Goal: Transaction & Acquisition: Purchase product/service

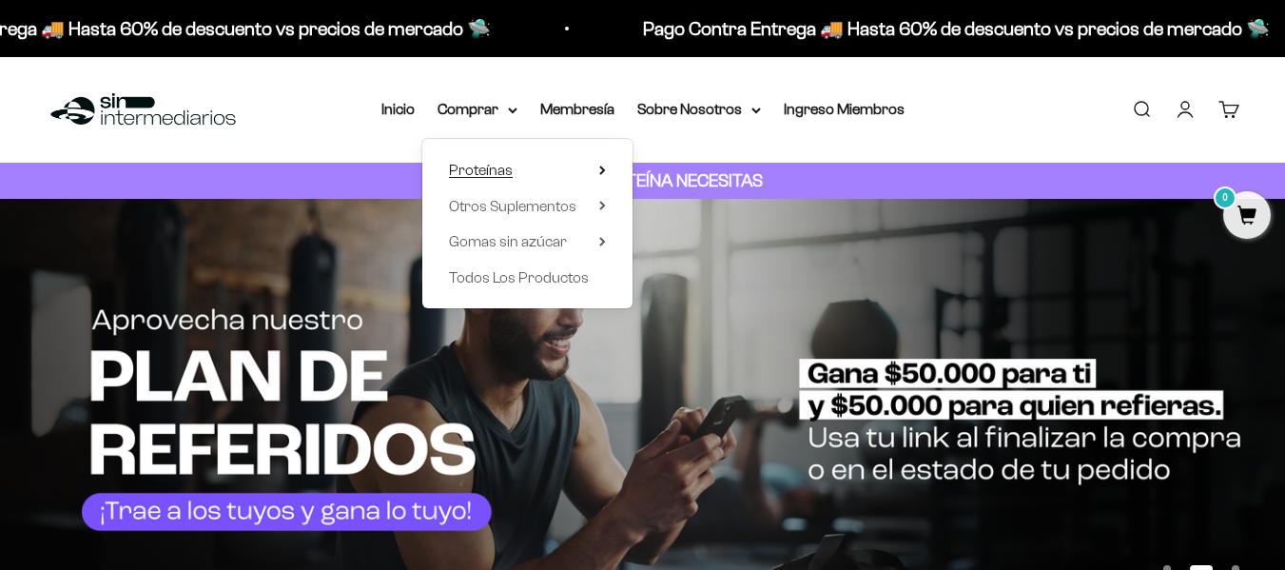
click at [590, 166] on summary "Proteínas" at bounding box center [527, 170] width 157 height 25
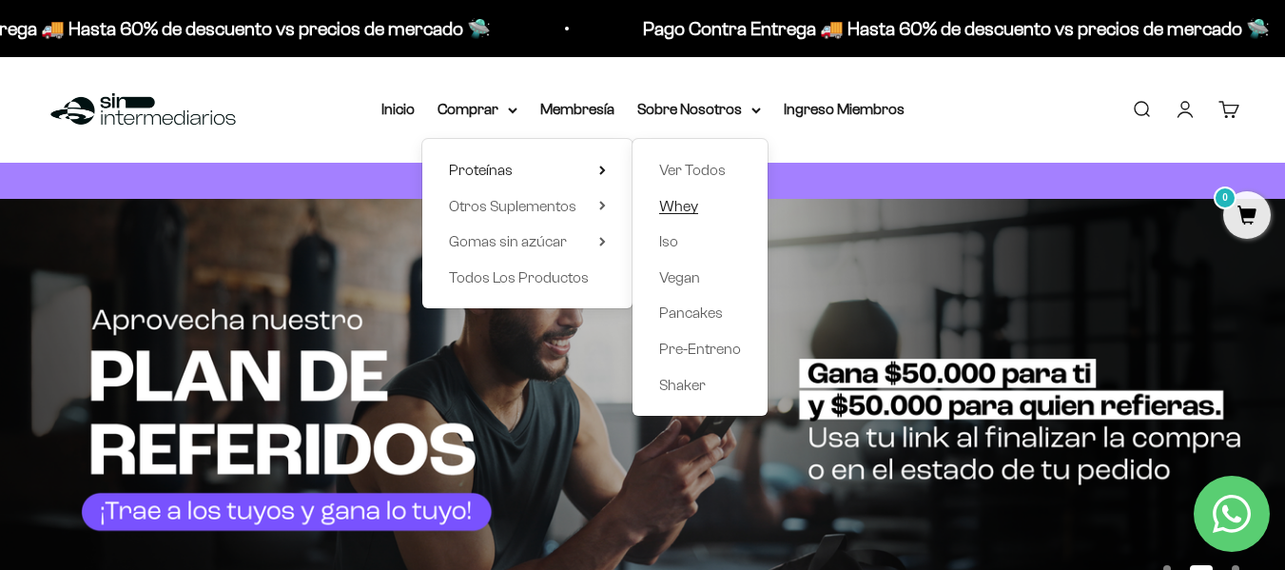
click at [692, 198] on span "Whey" at bounding box center [678, 206] width 39 height 16
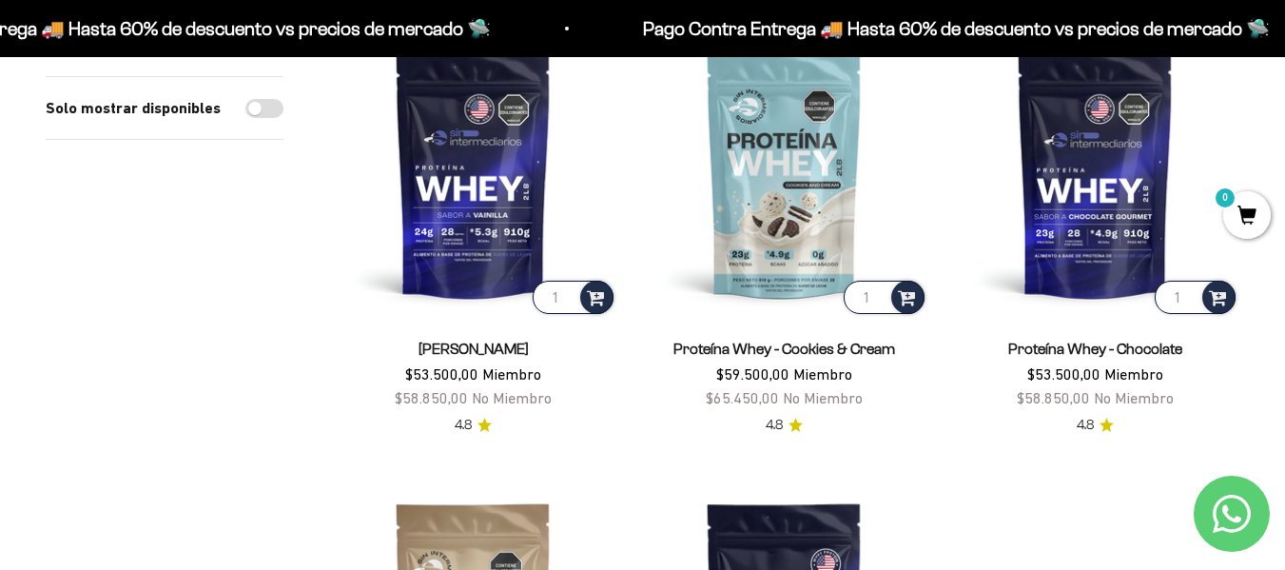
scroll to position [266, 0]
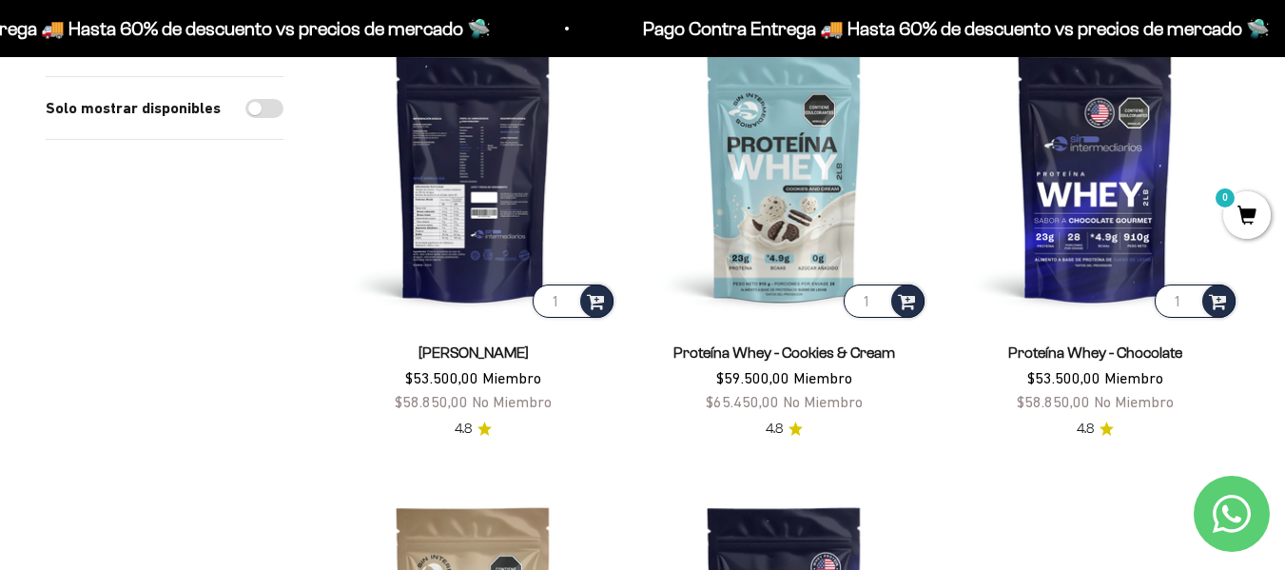
click at [489, 218] on img at bounding box center [473, 177] width 288 height 288
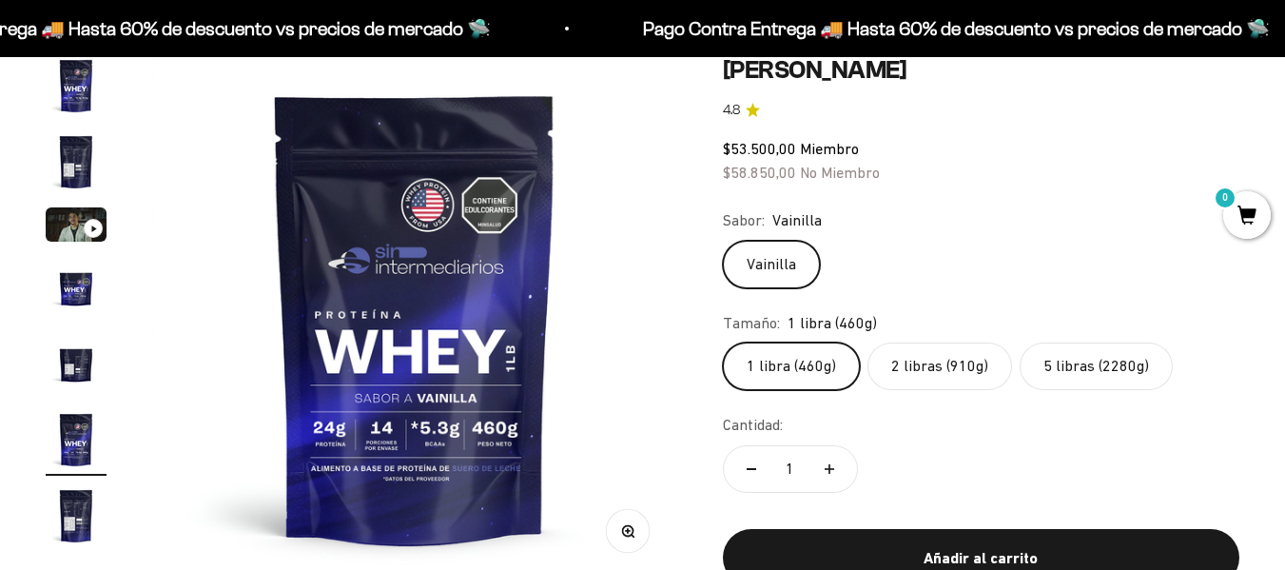
scroll to position [201, 0]
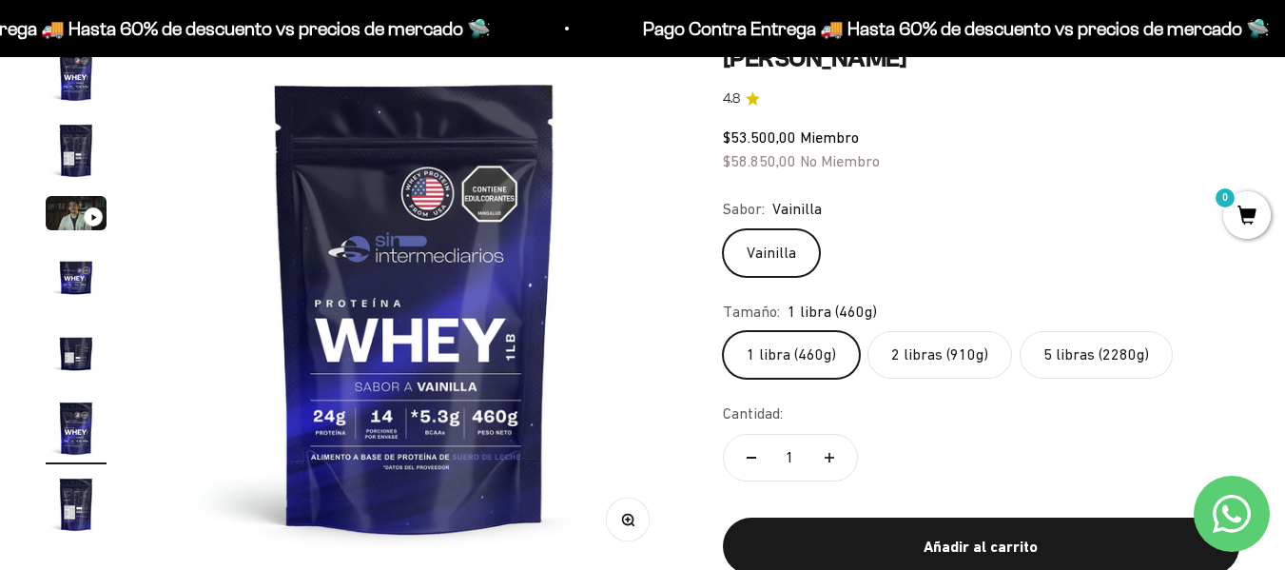
drag, startPoint x: 1290, startPoint y: 56, endPoint x: 1294, endPoint y: 75, distance: 19.6
click at [885, 360] on label "2 libras (910g)" at bounding box center [939, 355] width 145 height 48
click at [723, 331] on input "2 libras (910g)" at bounding box center [722, 330] width 1 height 1
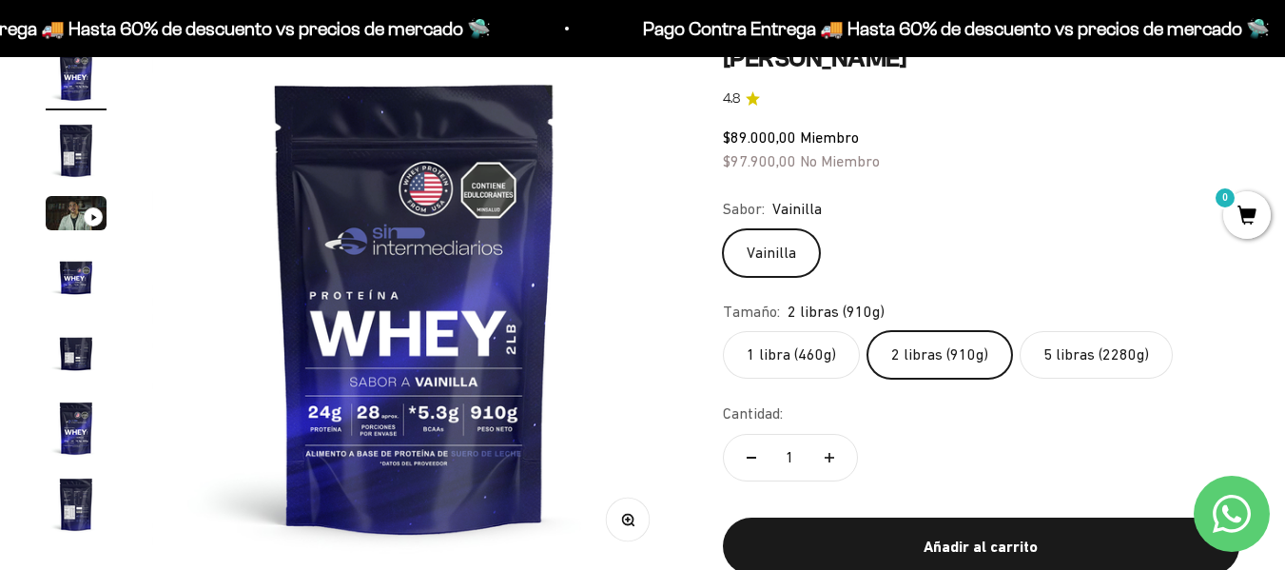
click at [1057, 361] on label "5 libras (2280g)" at bounding box center [1096, 355] width 153 height 48
click at [723, 331] on input "5 libras (2280g)" at bounding box center [722, 330] width 1 height 1
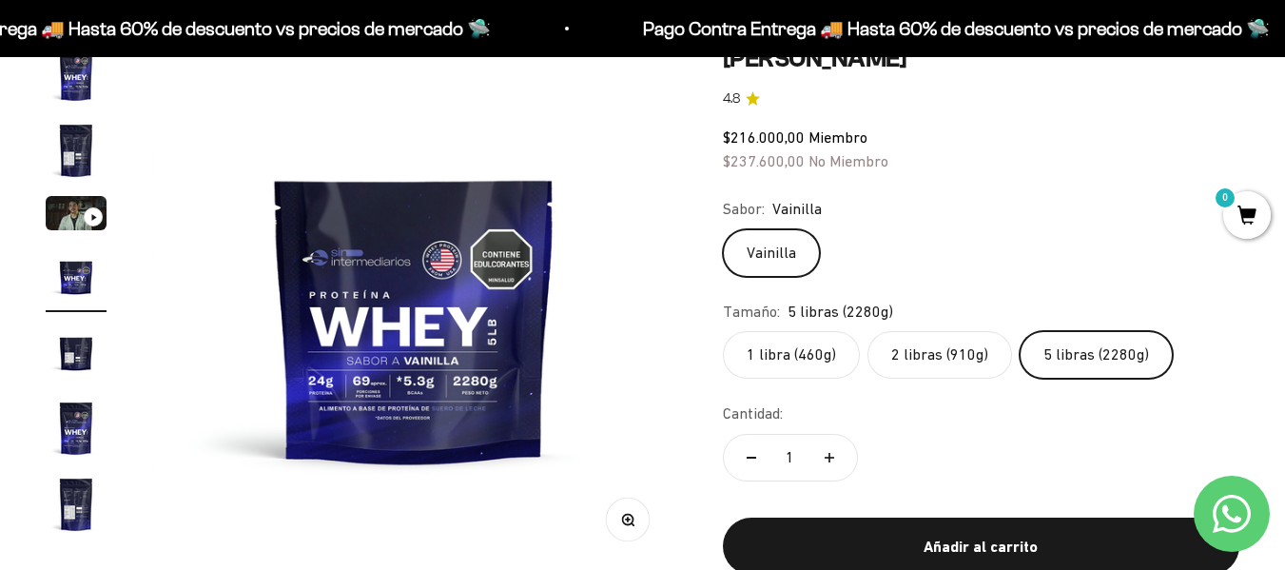
click at [828, 347] on label "1 libra (460g)" at bounding box center [791, 355] width 137 height 48
click at [723, 331] on input "1 libra (460g)" at bounding box center [722, 330] width 1 height 1
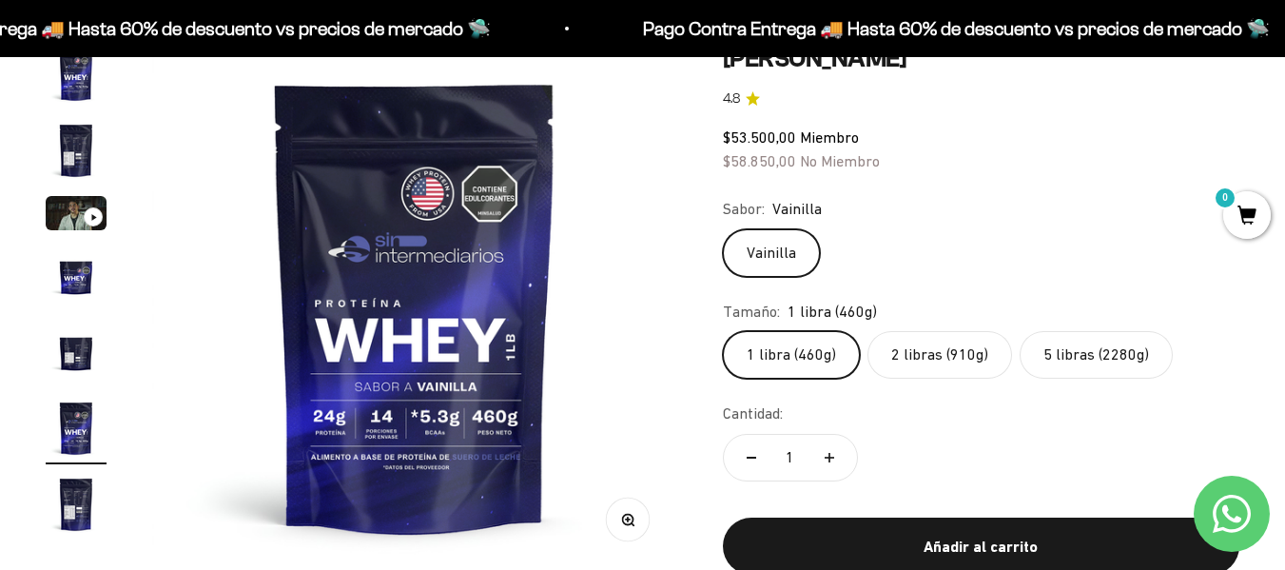
click at [74, 144] on img "Ir al artículo 2" at bounding box center [76, 150] width 61 height 61
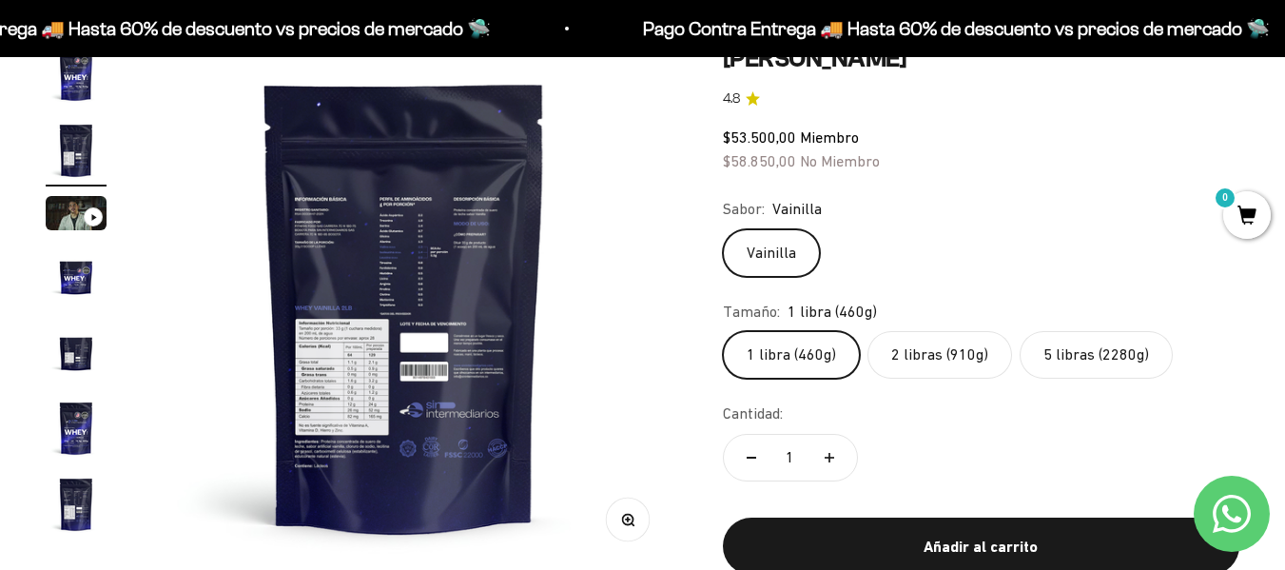
scroll to position [0, 536]
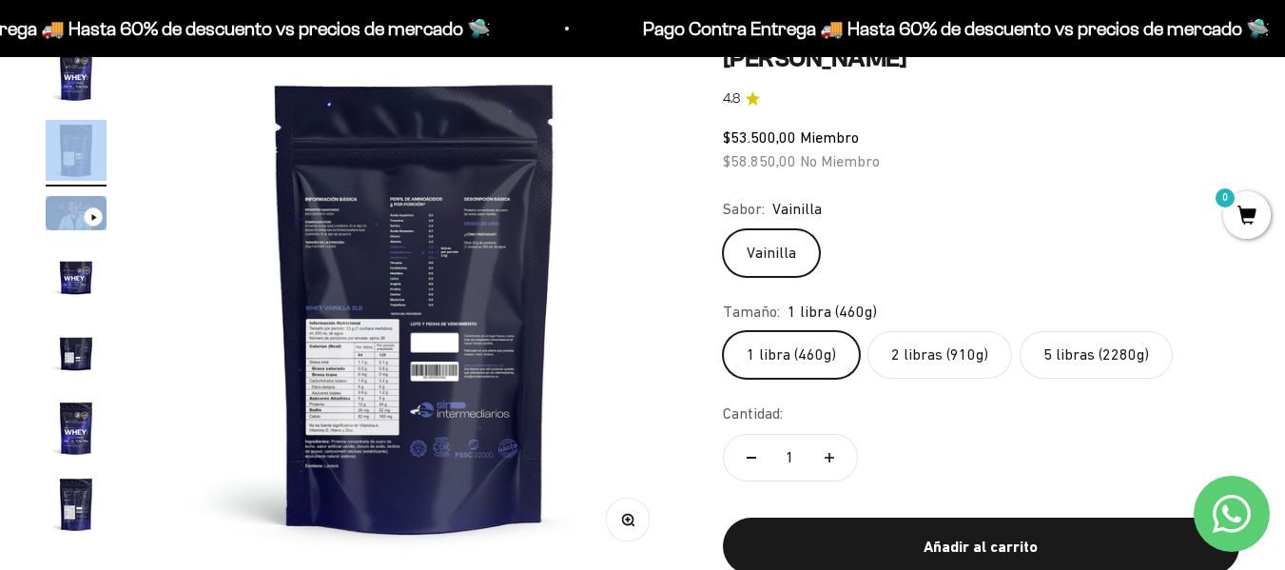
drag, startPoint x: 68, startPoint y: 188, endPoint x: 60, endPoint y: 233, distance: 45.3
click at [60, 233] on page-dots at bounding box center [76, 292] width 61 height 496
click at [60, 233] on button "Ir al artículo 3" at bounding box center [76, 216] width 61 height 40
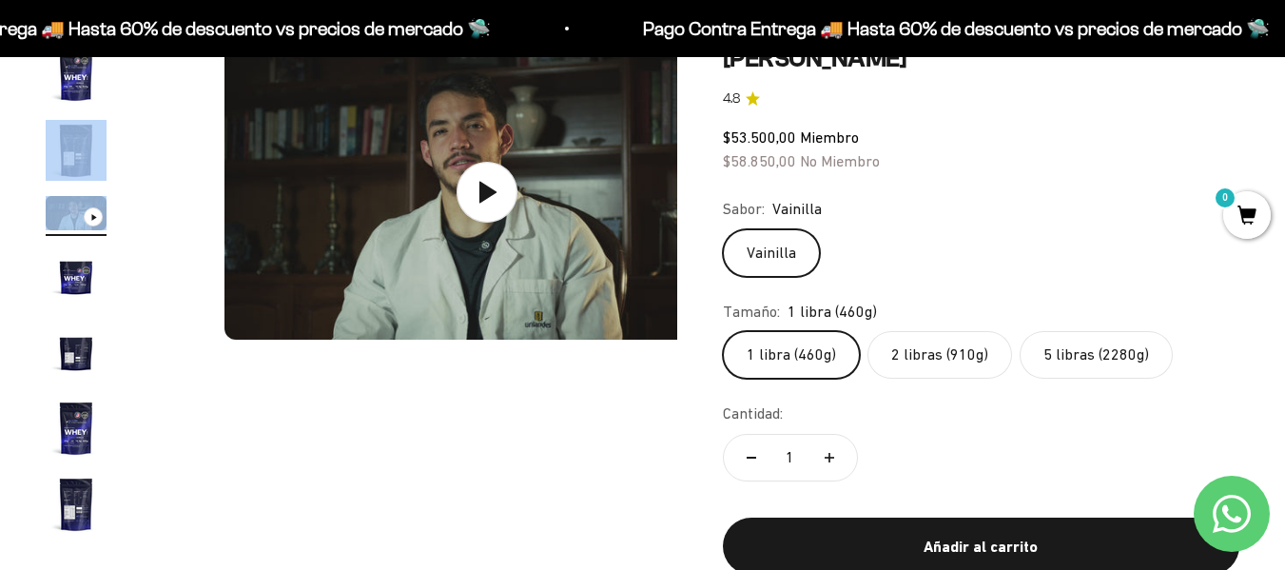
scroll to position [0, 1073]
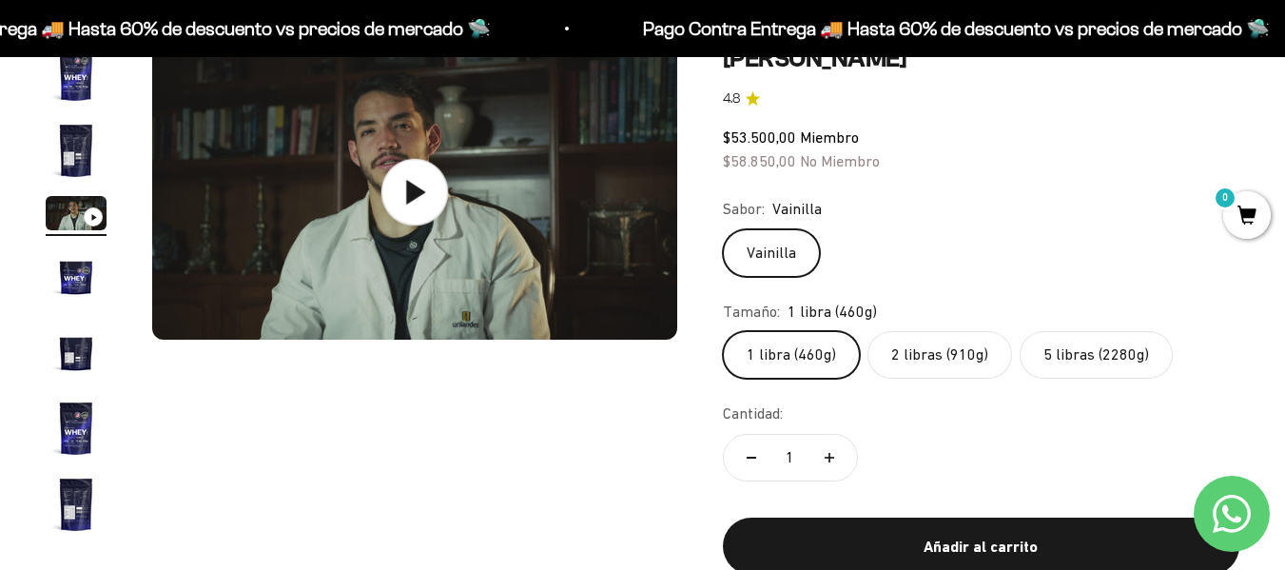
click at [420, 168] on icon at bounding box center [413, 191] width 67 height 67
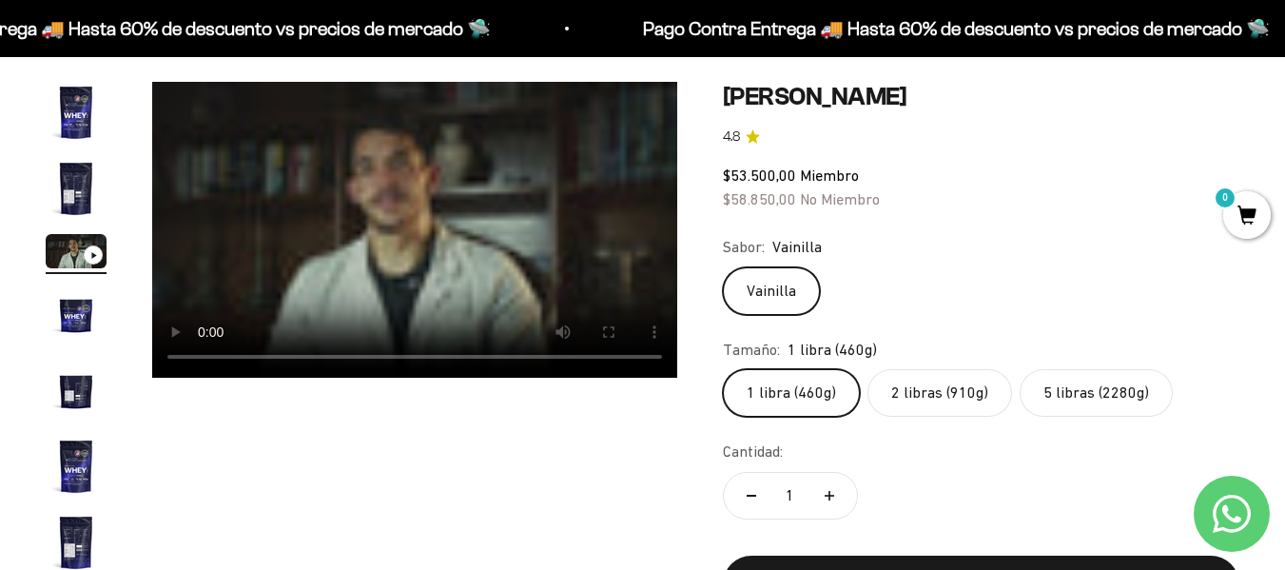
scroll to position [125, 0]
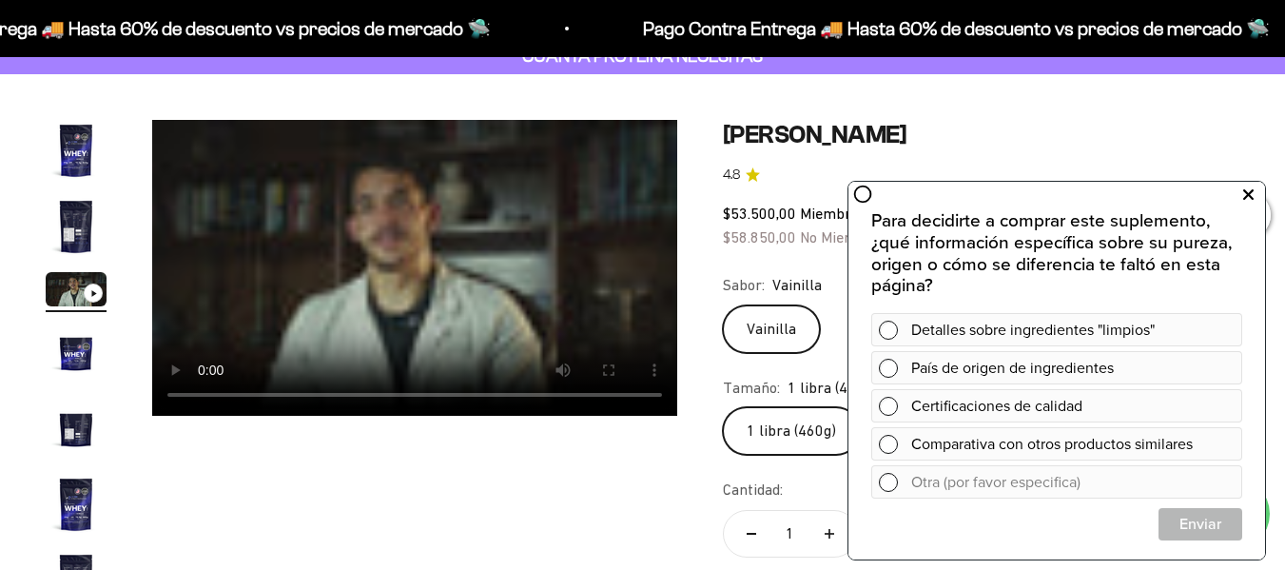
click at [1247, 197] on icon at bounding box center [1248, 195] width 10 height 25
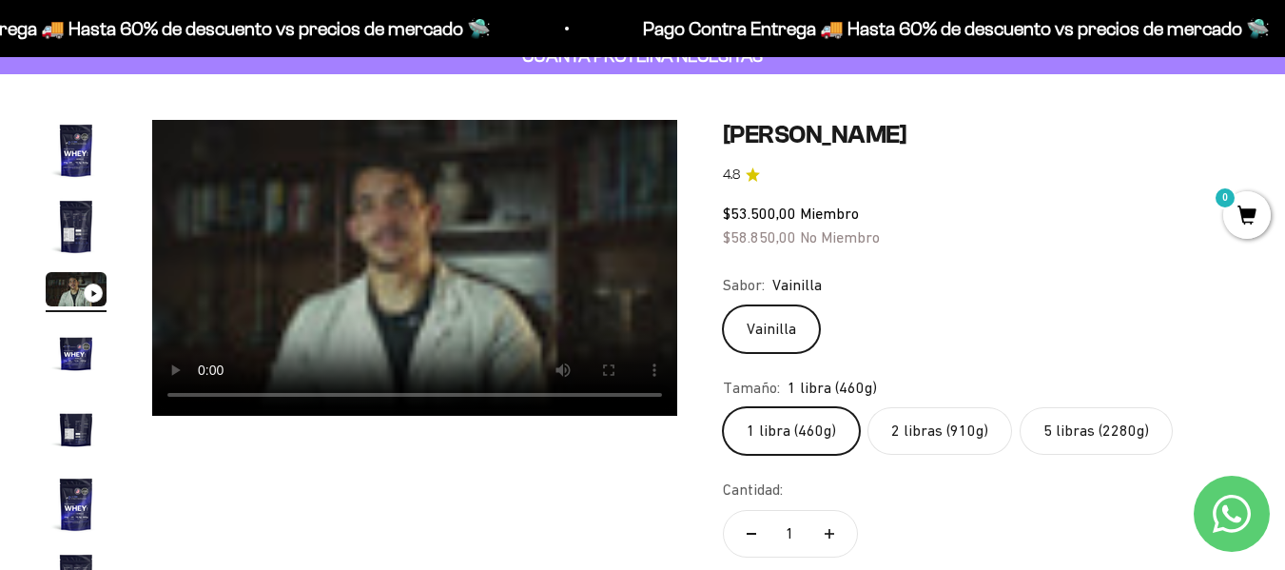
click at [994, 436] on label "2 libras (910g)" at bounding box center [939, 431] width 145 height 48
click at [723, 407] on input "2 libras (910g)" at bounding box center [722, 406] width 1 height 1
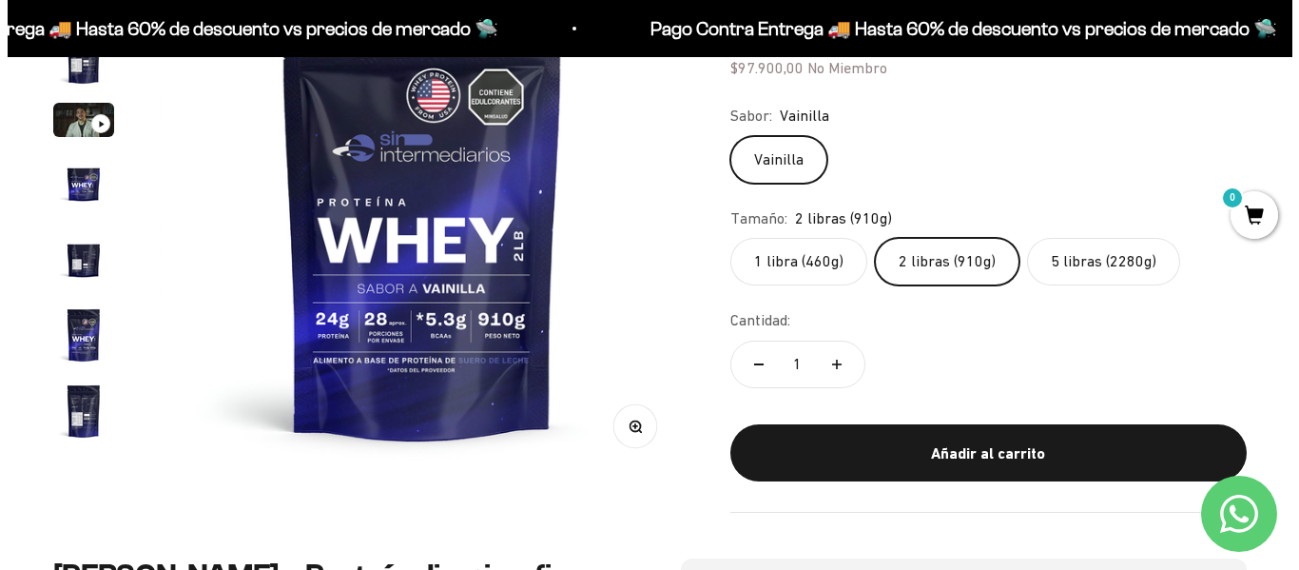
scroll to position [304, 0]
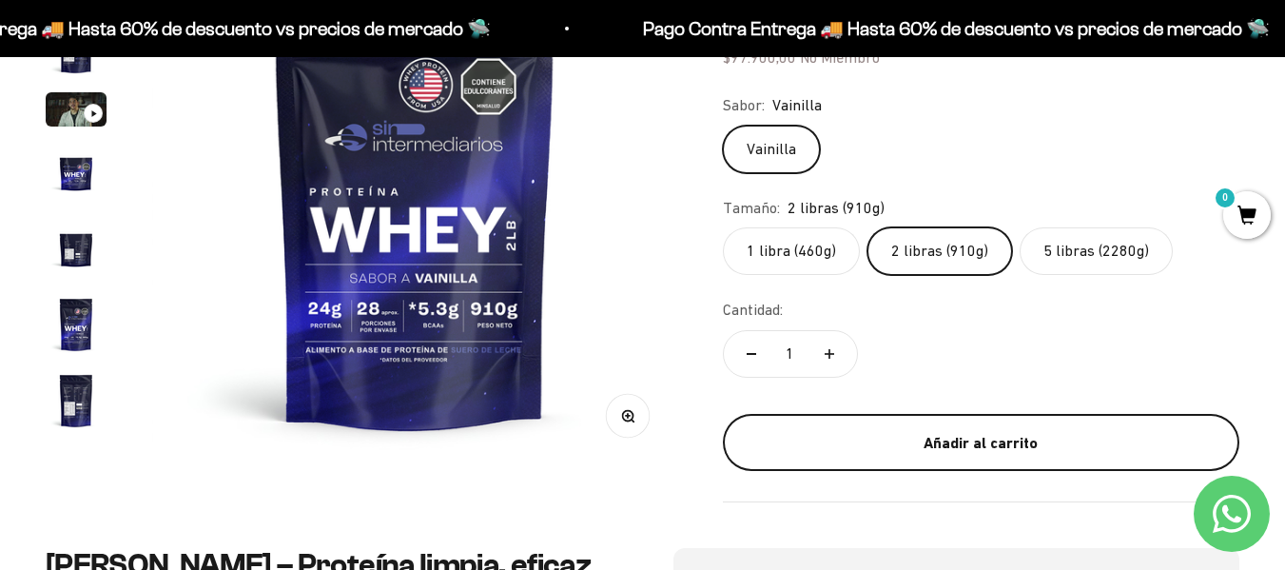
click at [1041, 447] on div "Añadir al carrito" at bounding box center [981, 443] width 440 height 25
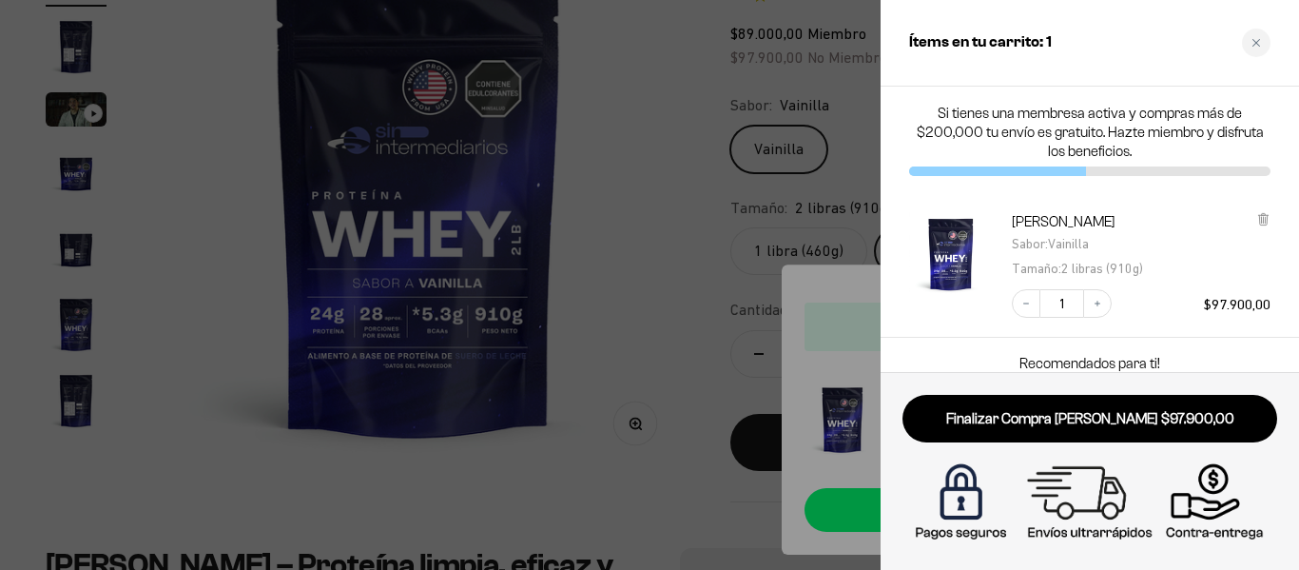
click at [1137, 436] on link "Finalizar Compra Segura $97.900,00" at bounding box center [1090, 419] width 375 height 49
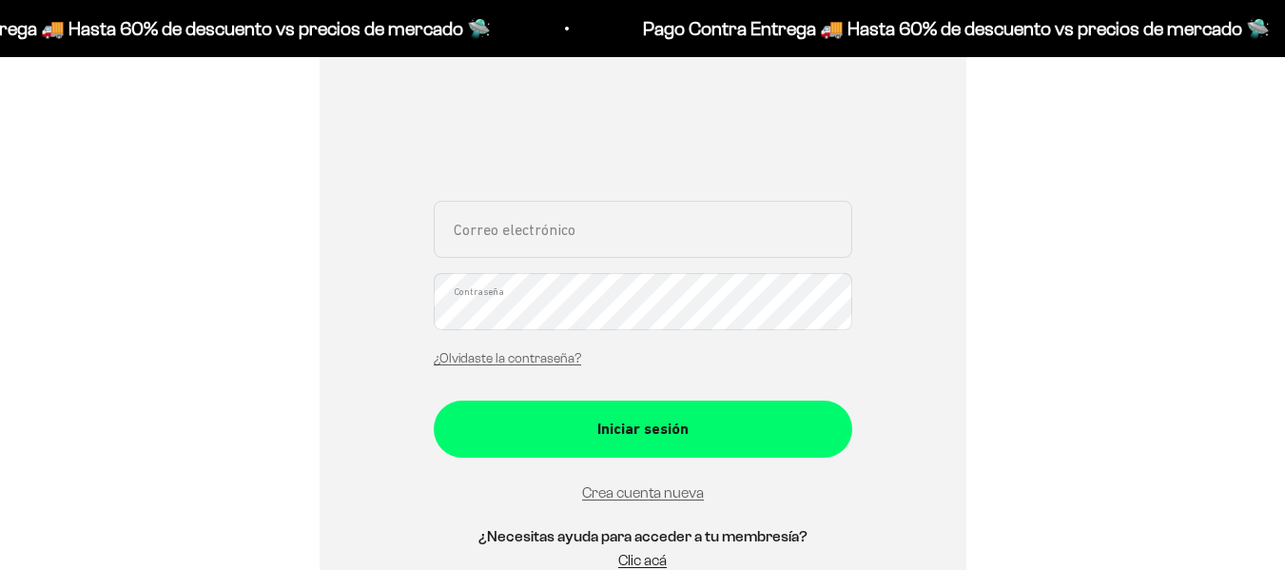
drag, startPoint x: 1296, startPoint y: 154, endPoint x: 1298, endPoint y: 240, distance: 85.6
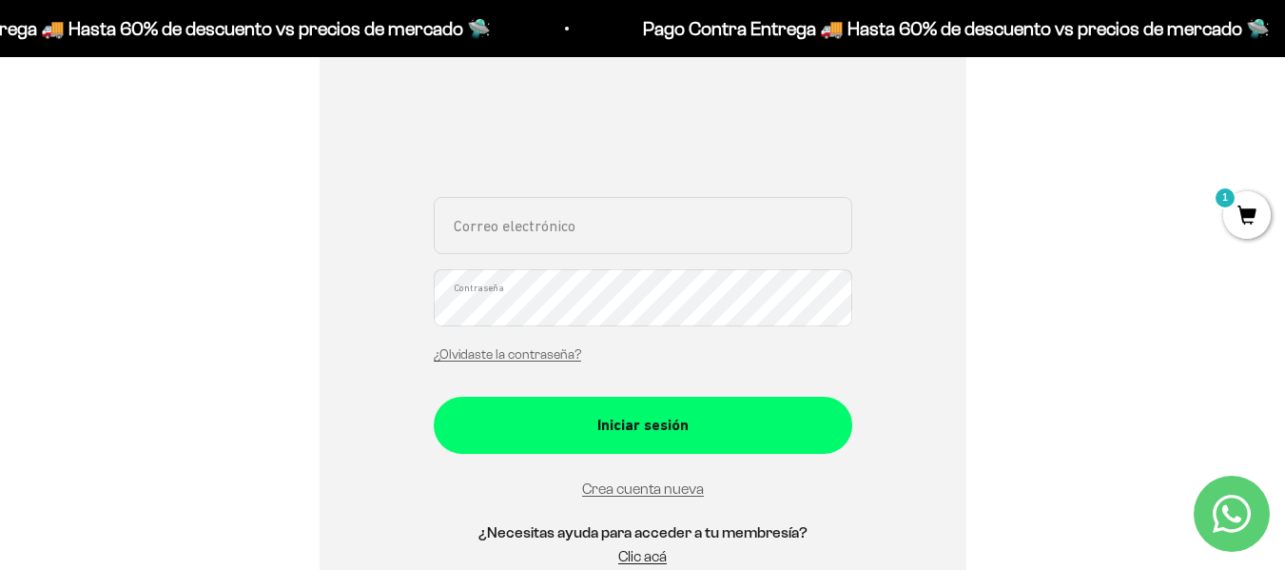
click at [551, 235] on input "Correo electrónico" at bounding box center [643, 225] width 418 height 57
type input "marianaloaizaloaiza91@gmail.com"
click at [434, 397] on button "Iniciar sesión" at bounding box center [643, 425] width 418 height 57
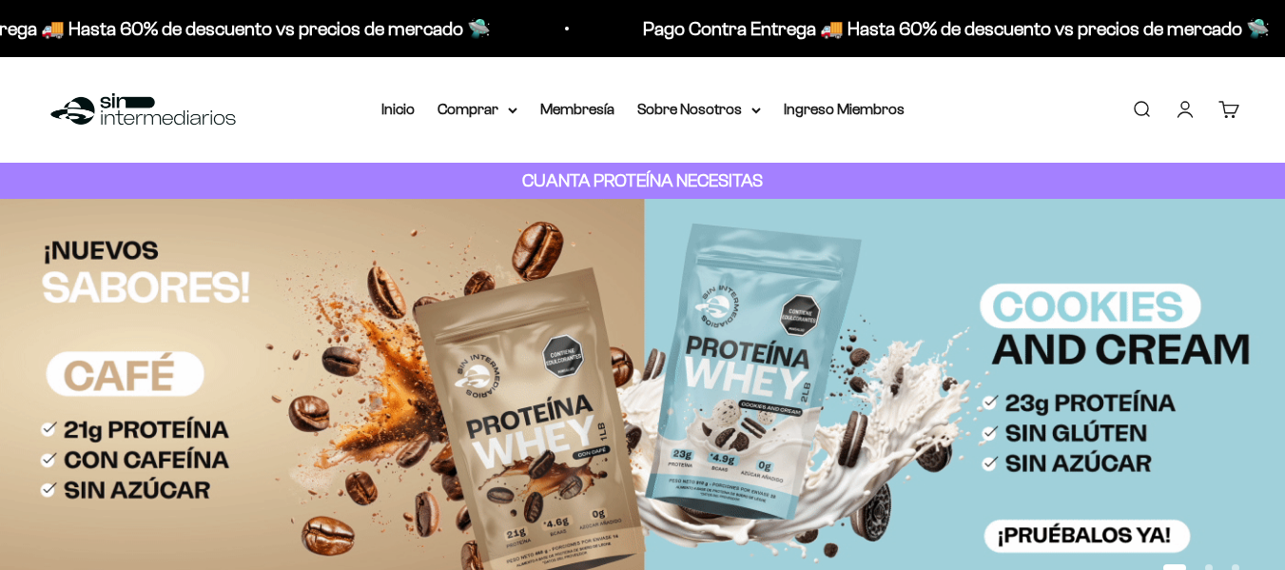
click at [551, 155] on div "Proteínas Ver Todos Whey Iso Vegan Shaker" at bounding box center [527, 223] width 210 height 169
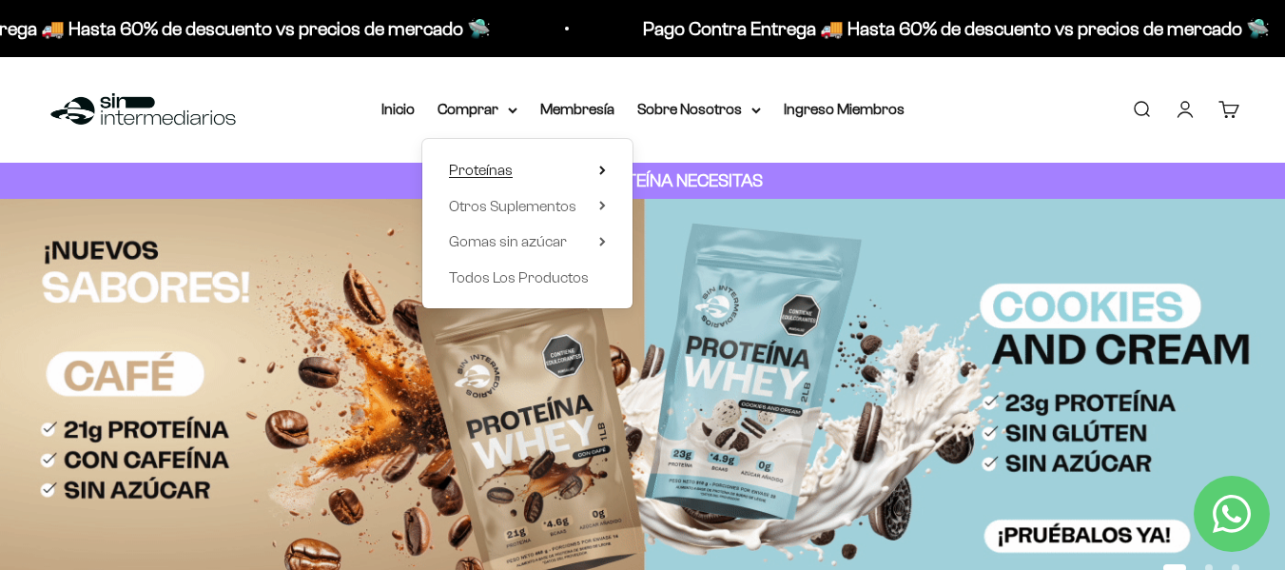
click at [604, 165] on icon at bounding box center [602, 170] width 7 height 10
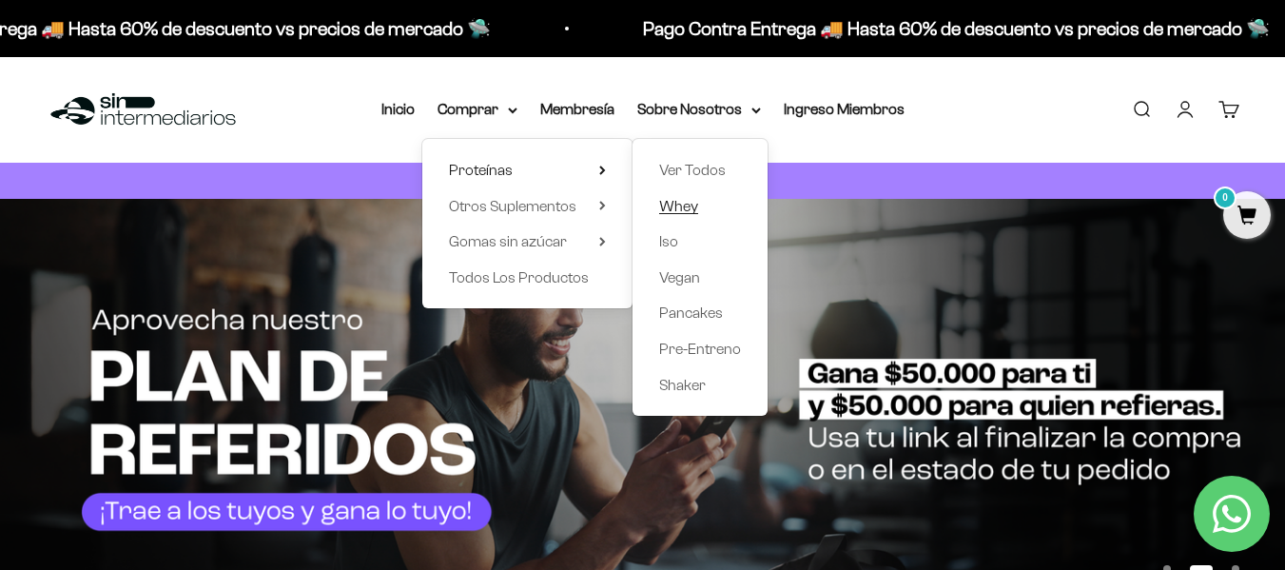
click at [679, 195] on span "Whey" at bounding box center [678, 206] width 39 height 25
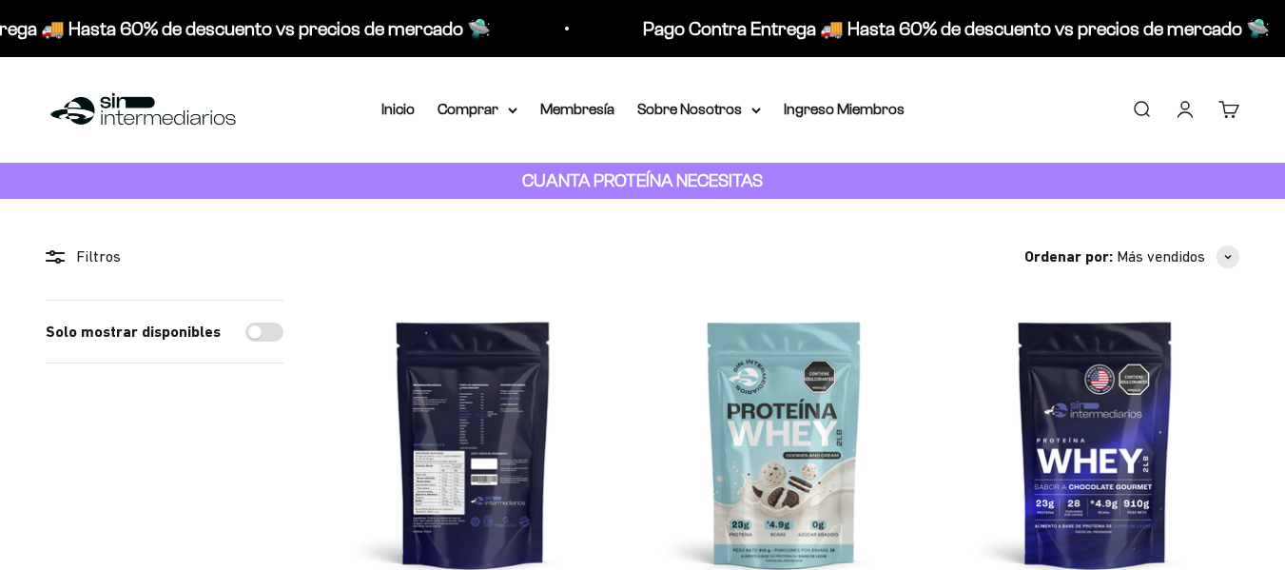
click at [473, 345] on img at bounding box center [473, 444] width 288 height 288
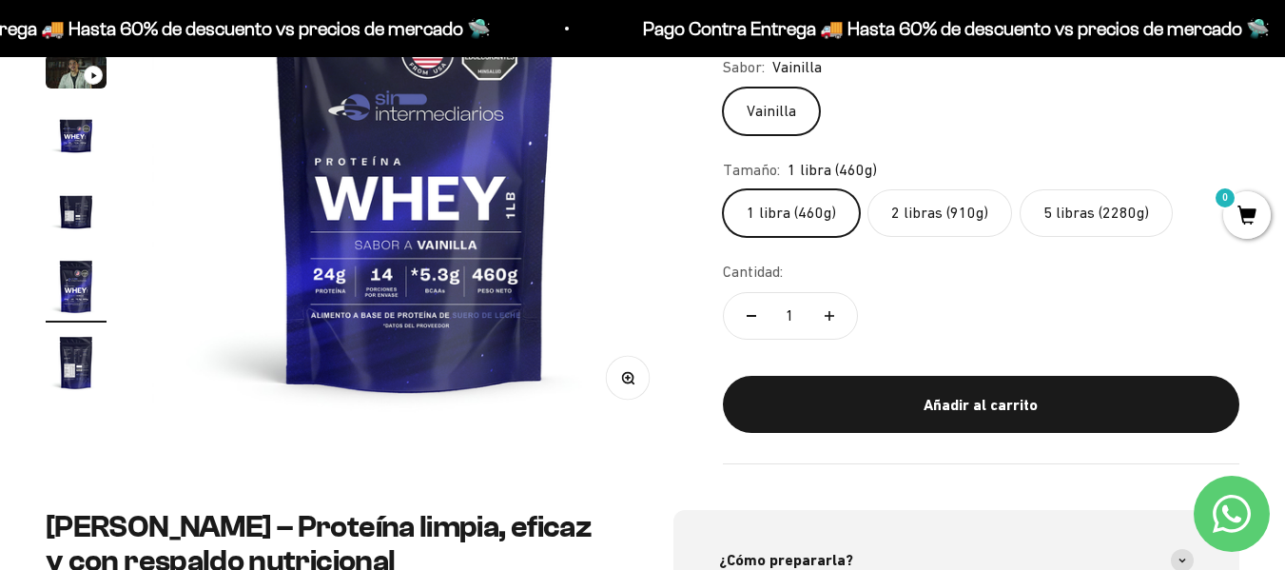
click at [959, 204] on label "2 libras (910g)" at bounding box center [939, 213] width 145 height 48
click at [723, 189] on input "2 libras (910g)" at bounding box center [722, 188] width 1 height 1
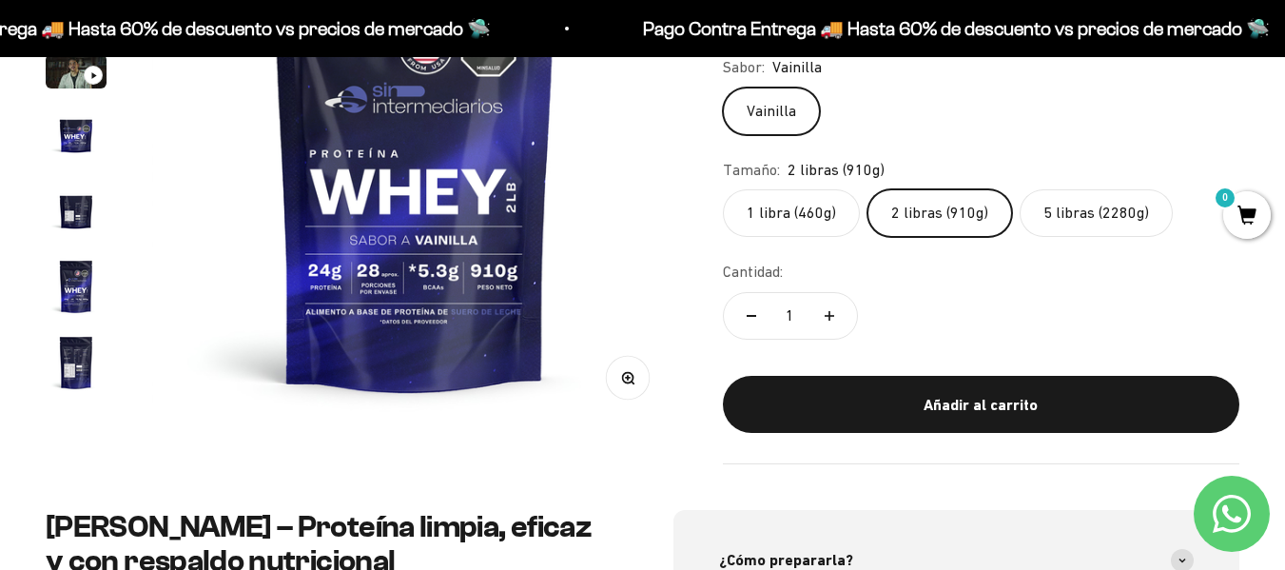
click input "5 libras (2280g)" at bounding box center [722, 188] width 1 height 1
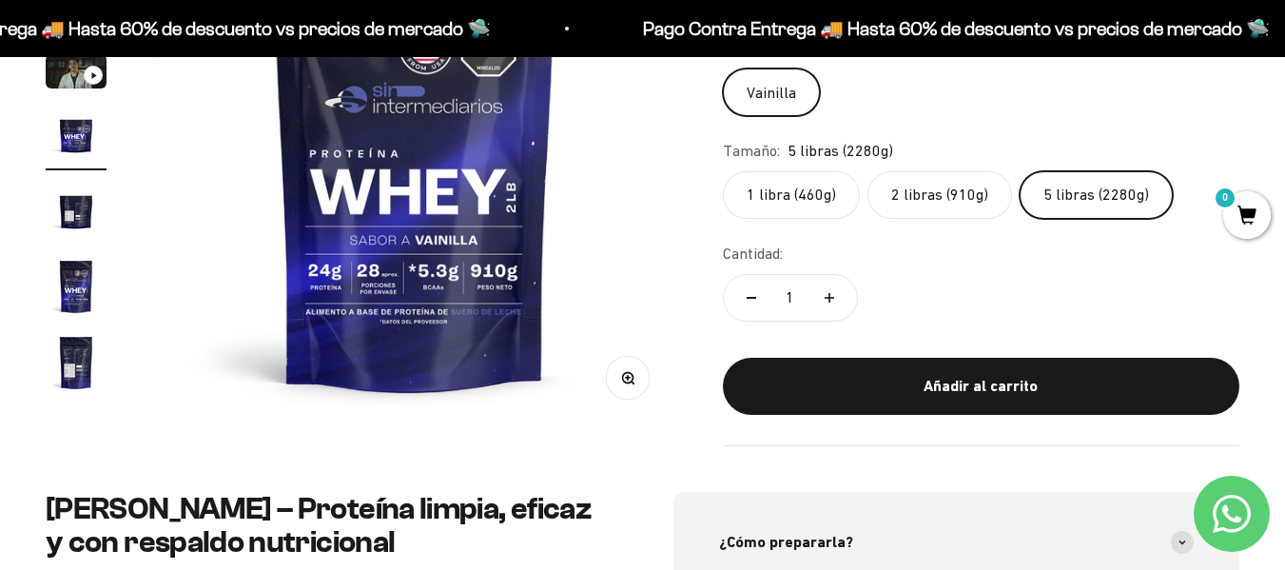
scroll to position [0, 1609]
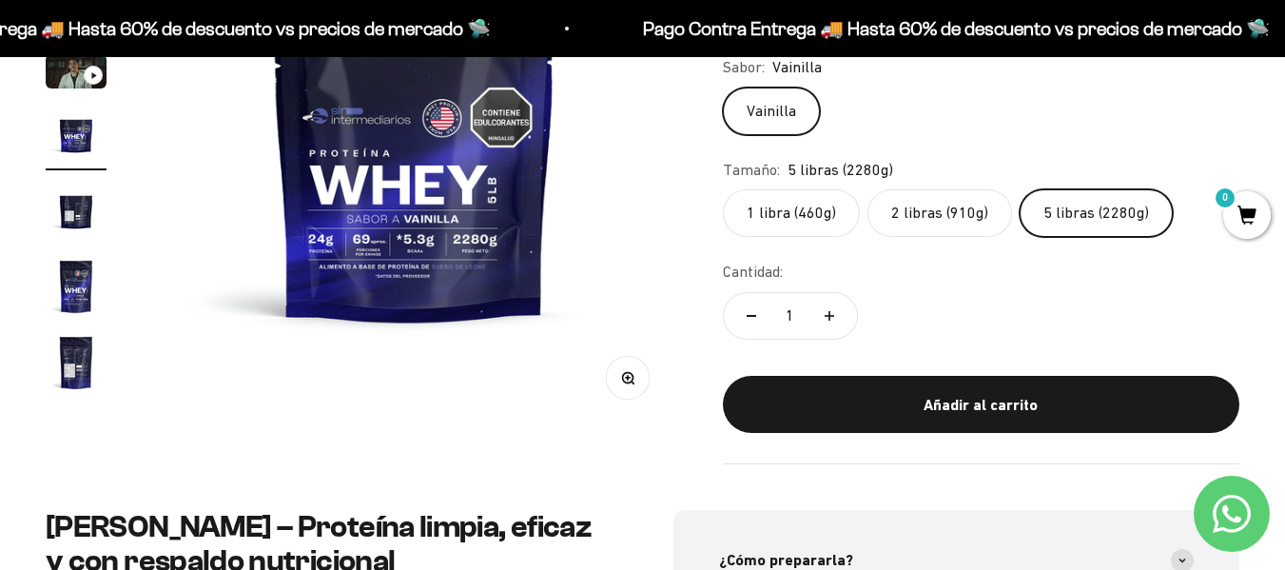
click input "2 libras (910g)" at bounding box center [722, 188] width 1 height 1
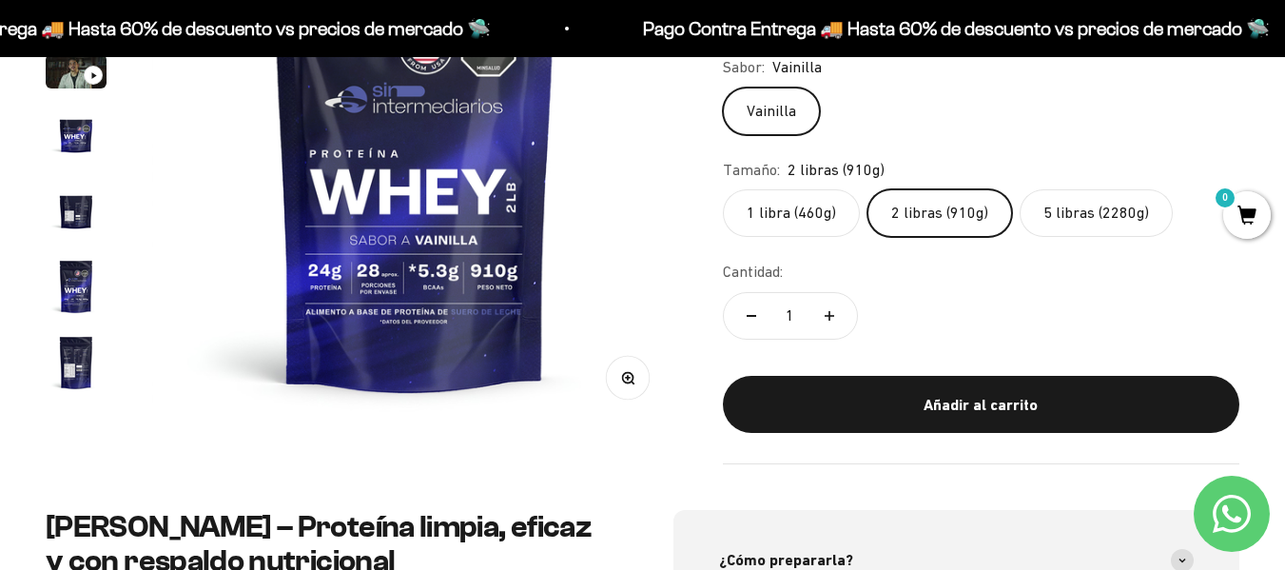
click at [959, 204] on label "2 libras (910g)" at bounding box center [939, 213] width 145 height 48
click at [723, 189] on input "2 libras (910g)" at bounding box center [722, 188] width 1 height 1
click at [1050, 144] on variant-picker "Sabor: [PERSON_NAME] [GEOGRAPHIC_DATA] Tamaño: 2 libras (910g) 1 libra (460g) 2…" at bounding box center [981, 146] width 516 height 182
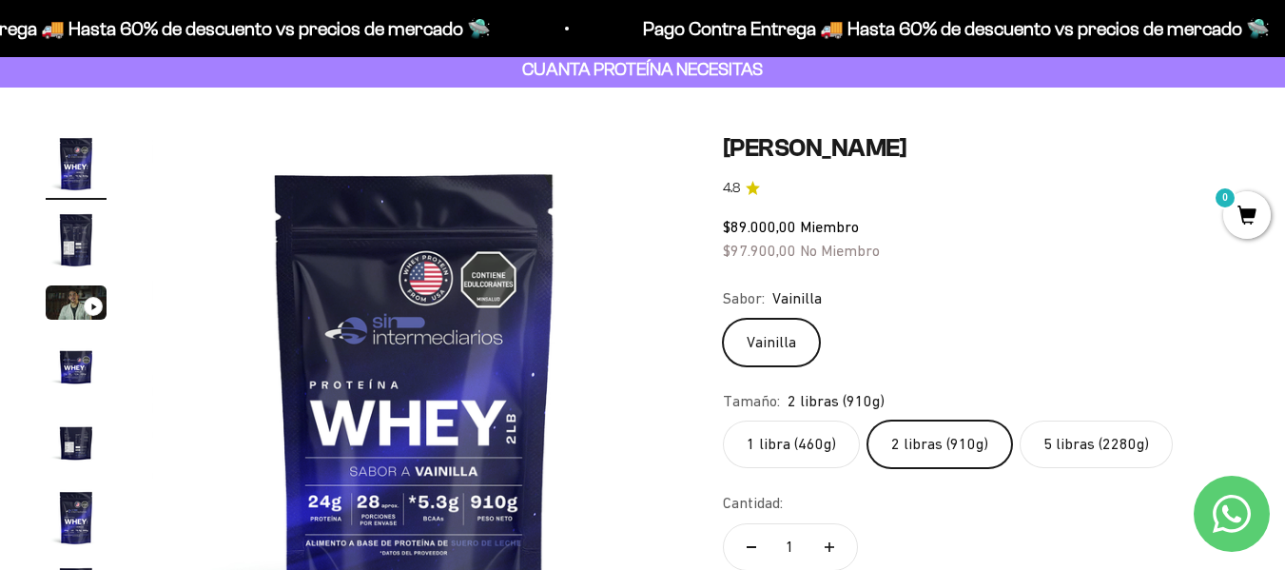
scroll to position [114, 0]
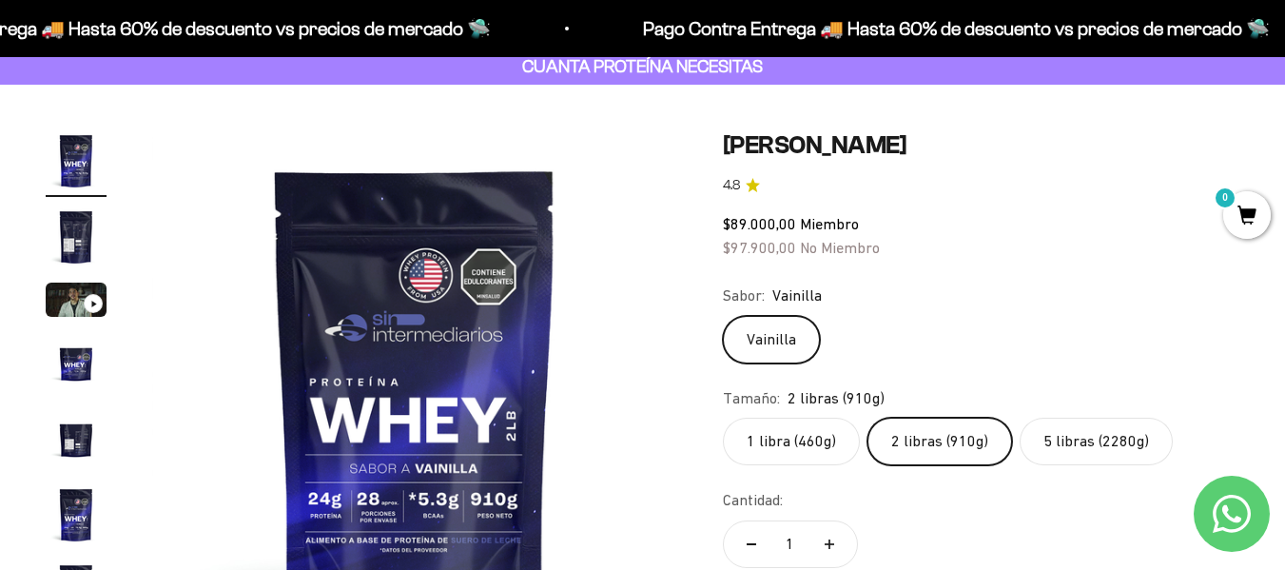
click at [452, 380] on img at bounding box center [414, 392] width 525 height 525
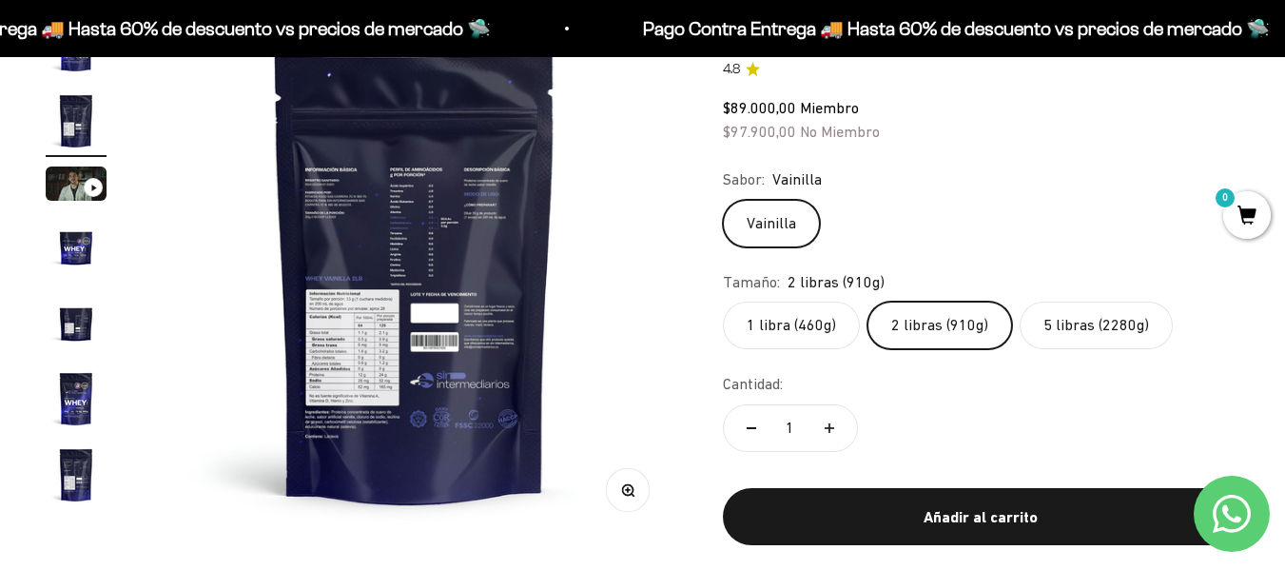
scroll to position [220, 0]
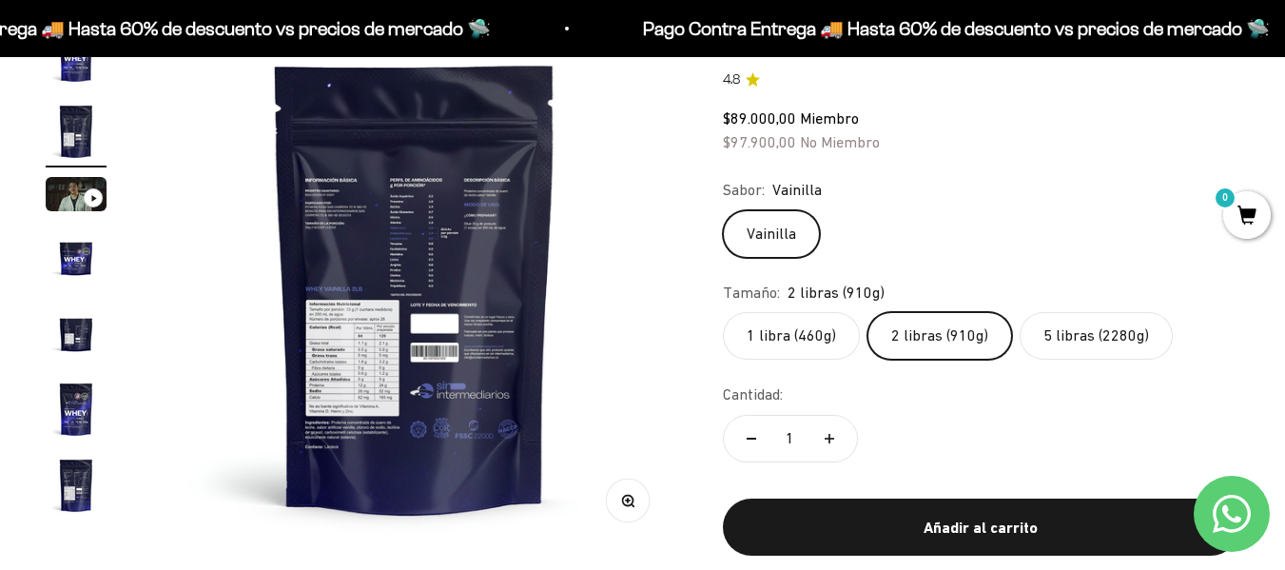
click at [624, 511] on button "Zoom" at bounding box center [627, 500] width 43 height 43
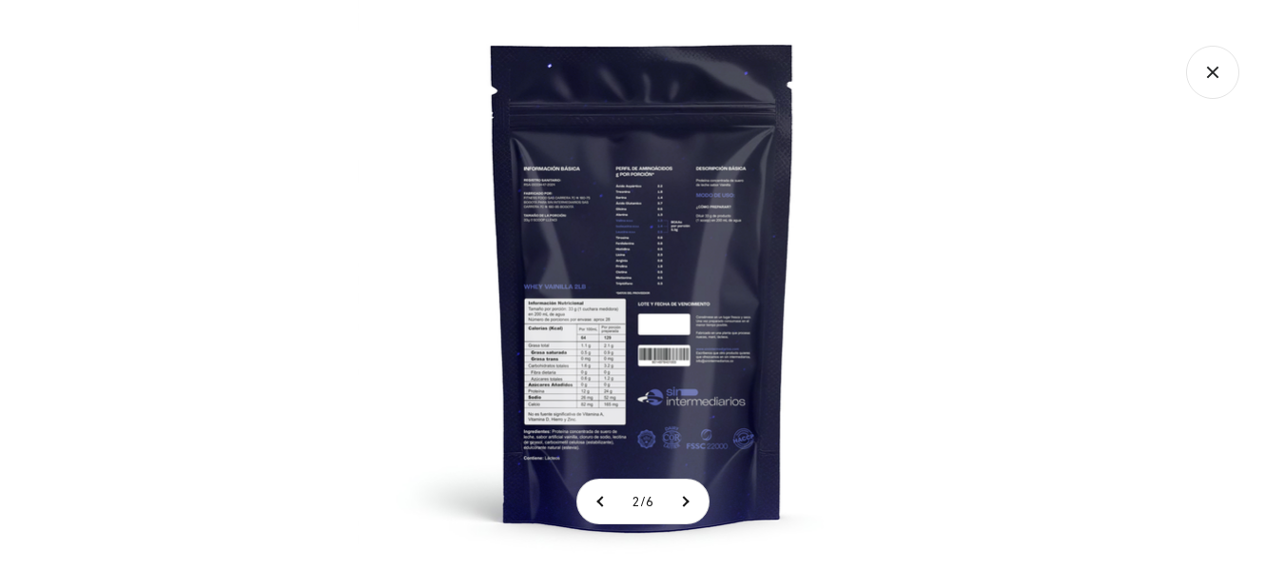
click at [715, 223] on img at bounding box center [643, 285] width 570 height 570
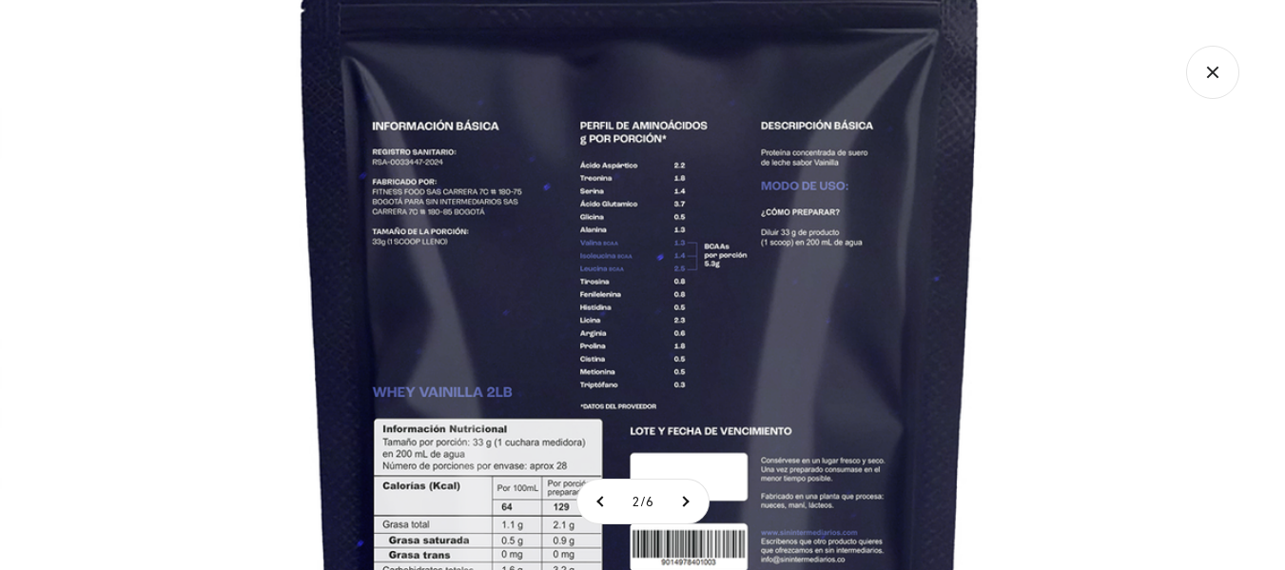
click at [670, 331] on img at bounding box center [640, 388] width 1284 height 1284
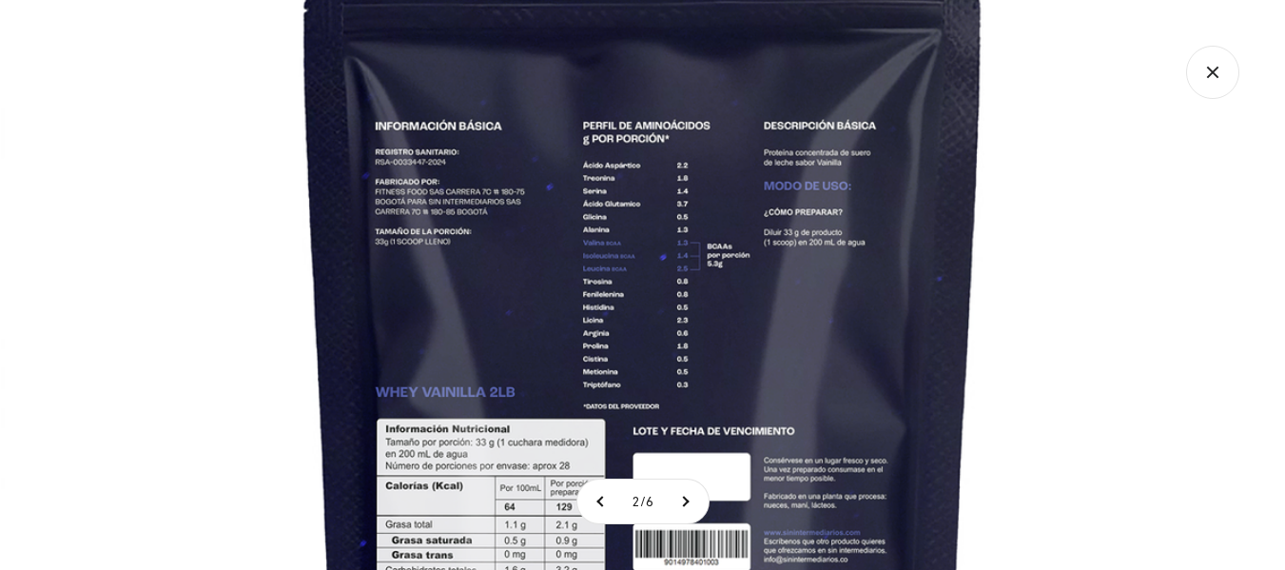
click at [754, 339] on img at bounding box center [643, 388] width 1284 height 1284
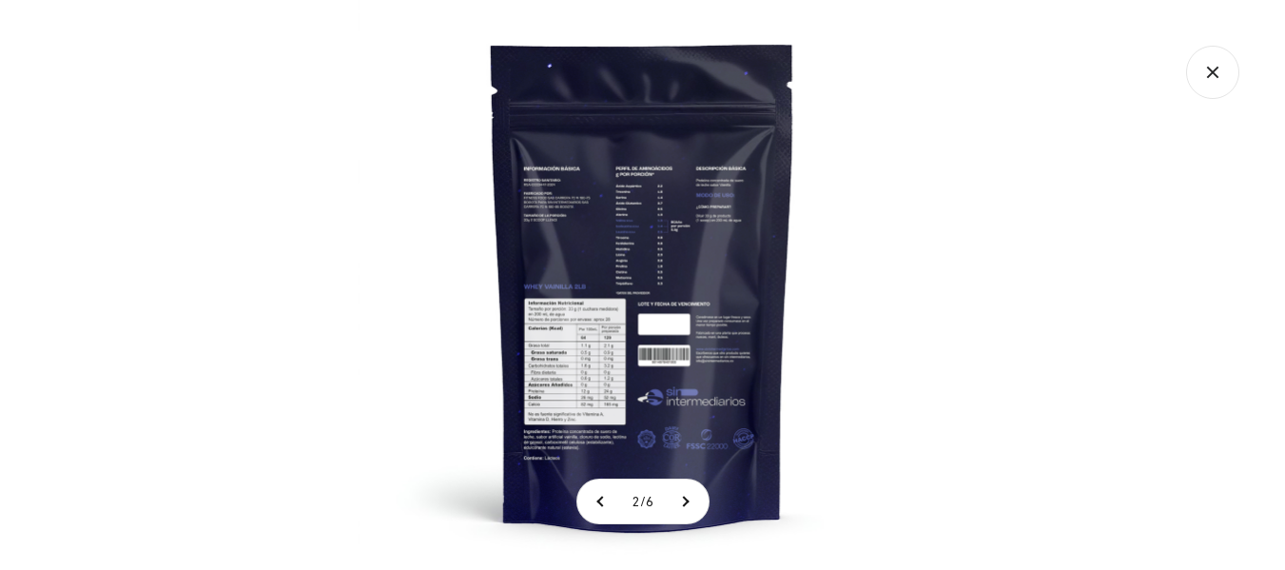
click at [703, 337] on img at bounding box center [643, 285] width 570 height 570
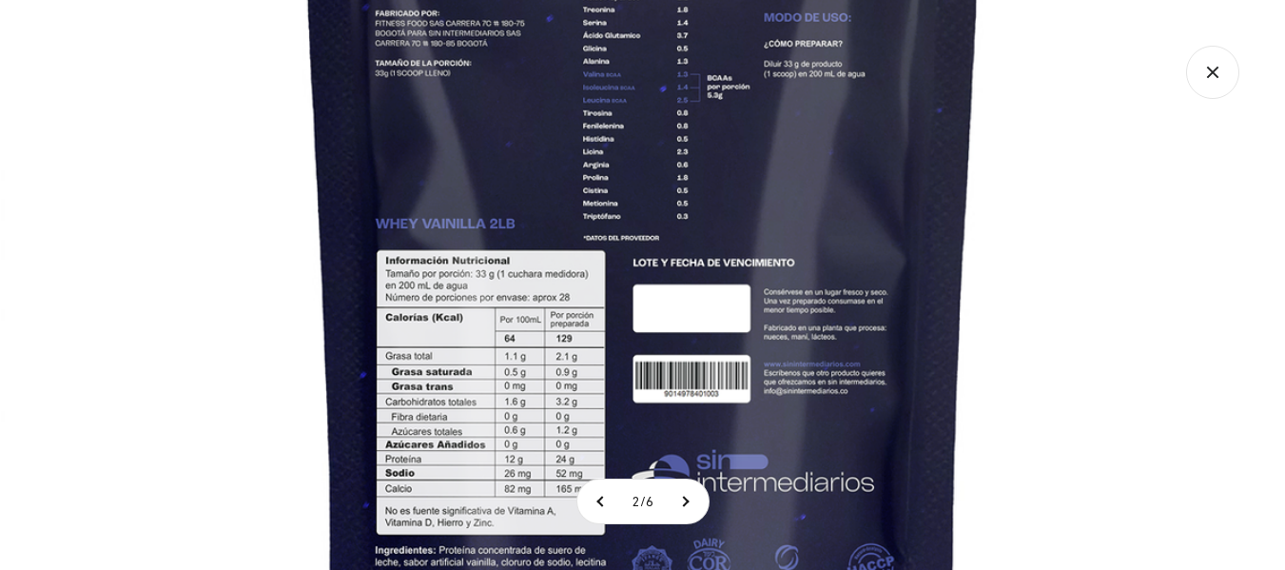
click at [1233, 127] on img at bounding box center [643, 220] width 1284 height 1284
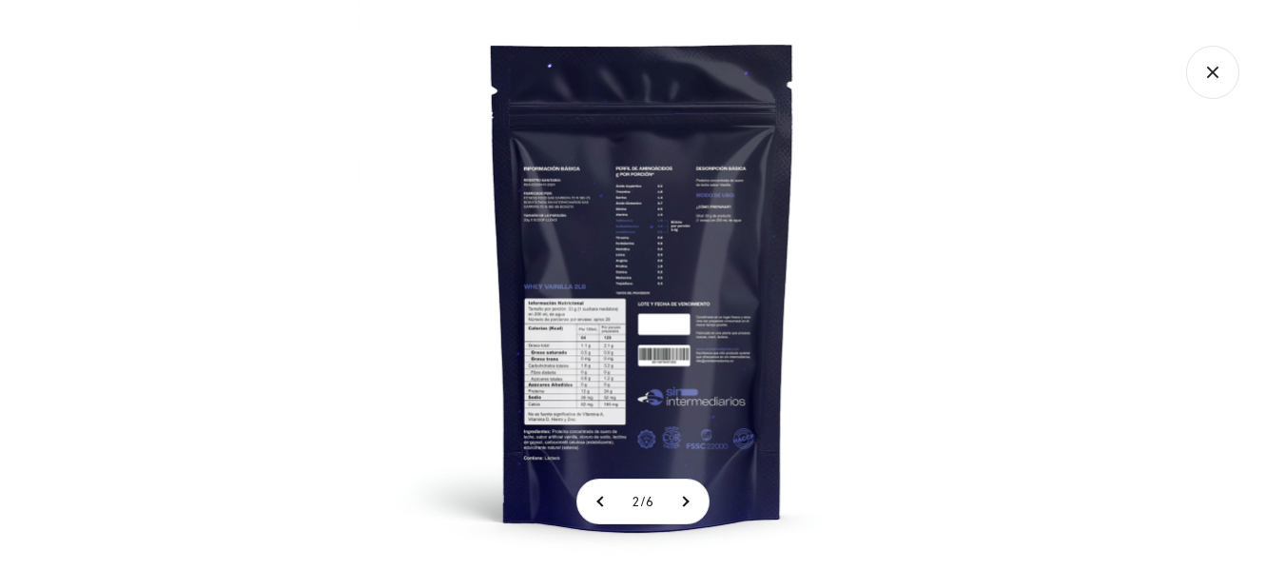
click at [1216, 74] on icon "Cerrar galería" at bounding box center [1212, 72] width 10 height 10
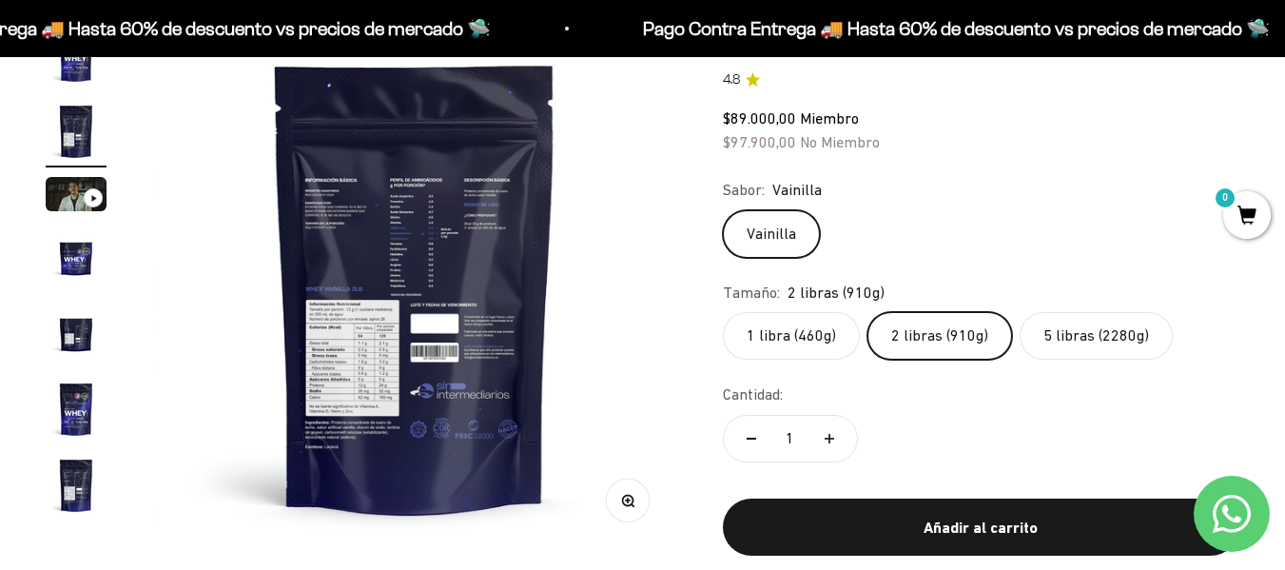
click at [605, 274] on img at bounding box center [414, 287] width 525 height 525
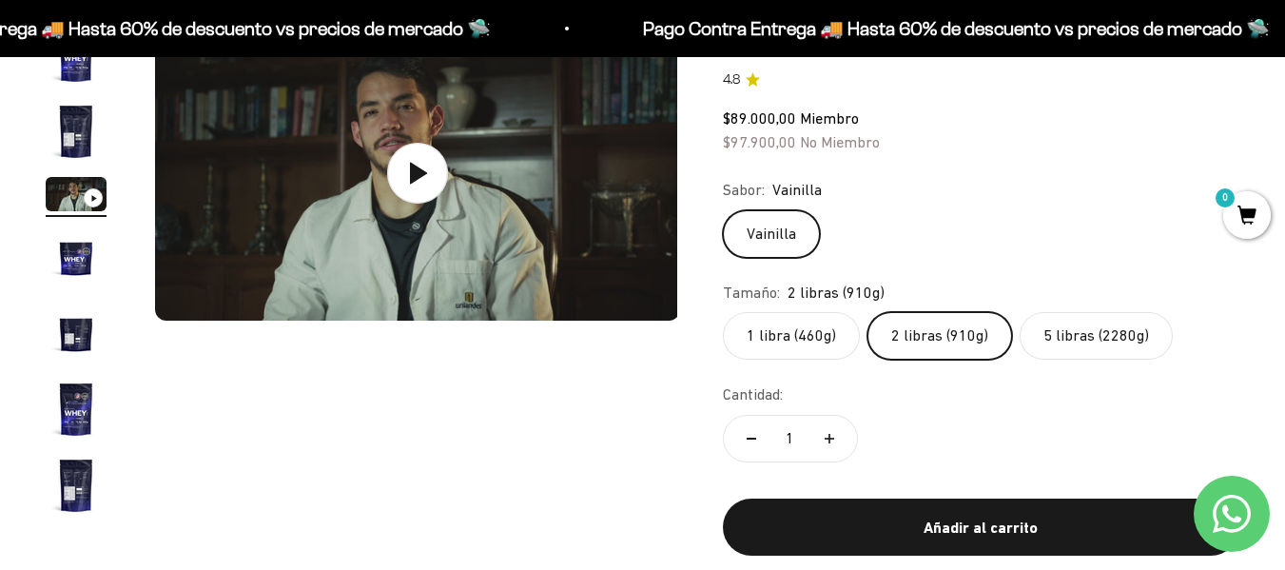
scroll to position [0, 1073]
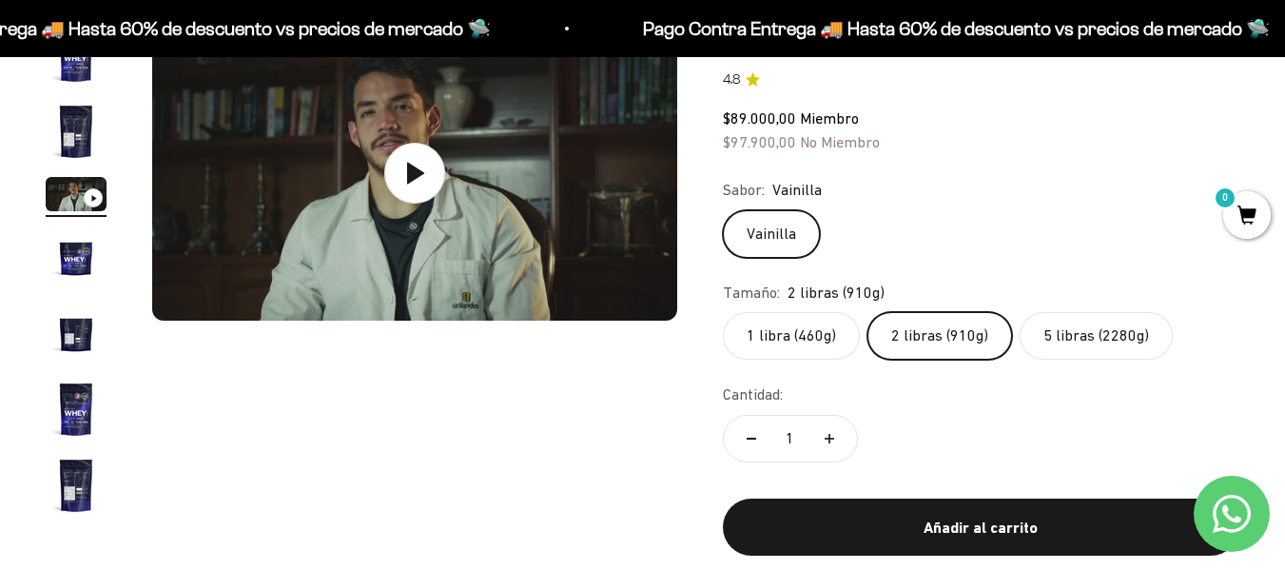
click at [100, 262] on img "Ir al artículo 4" at bounding box center [76, 256] width 61 height 61
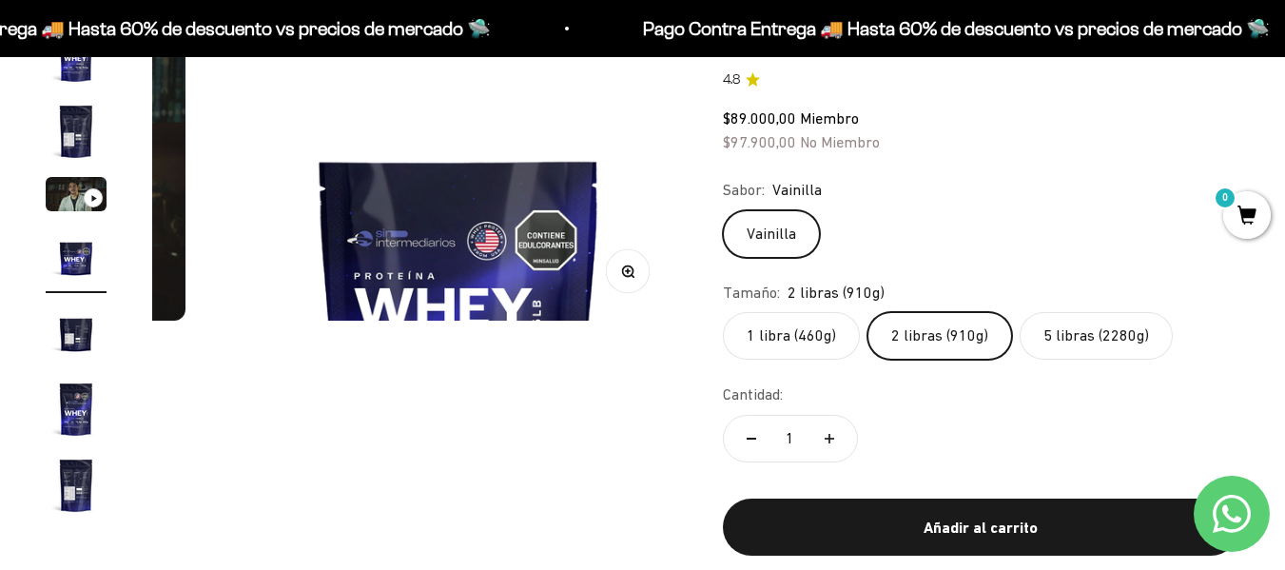
scroll to position [0, 1609]
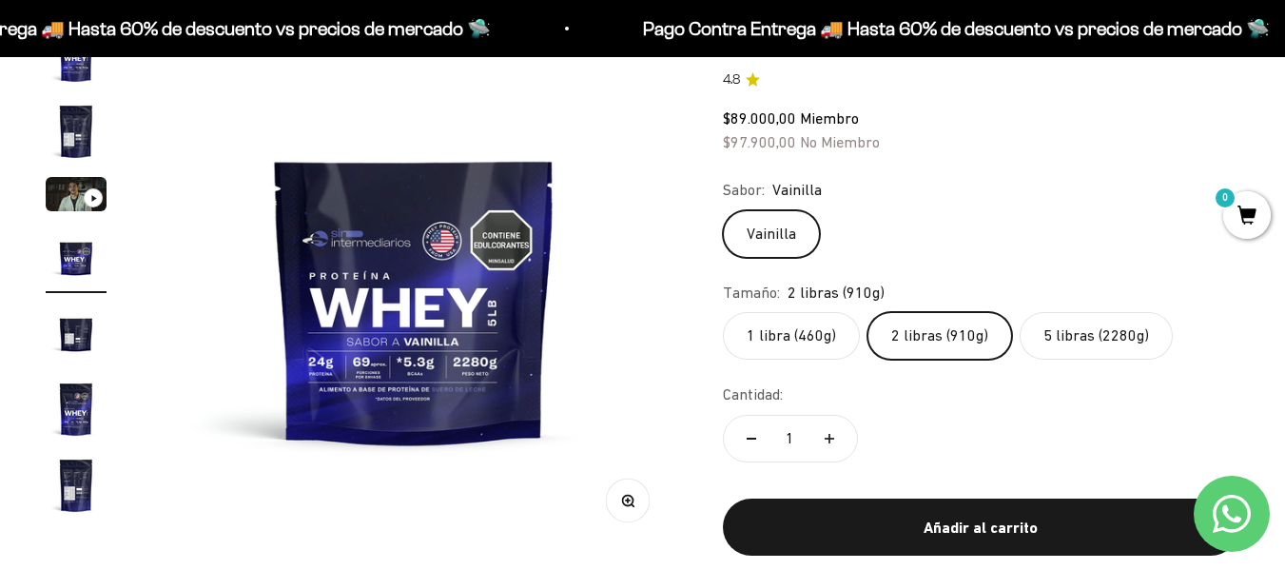
click at [69, 79] on img "Ir al artículo 1" at bounding box center [76, 55] width 61 height 61
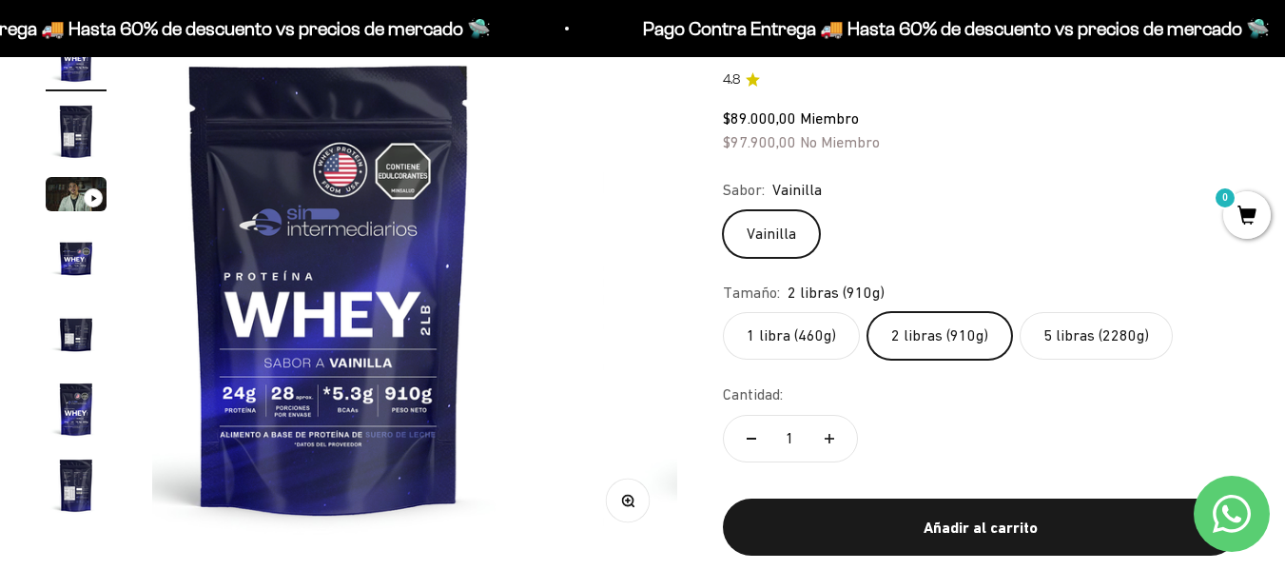
scroll to position [0, 0]
